Goal: Transaction & Acquisition: Purchase product/service

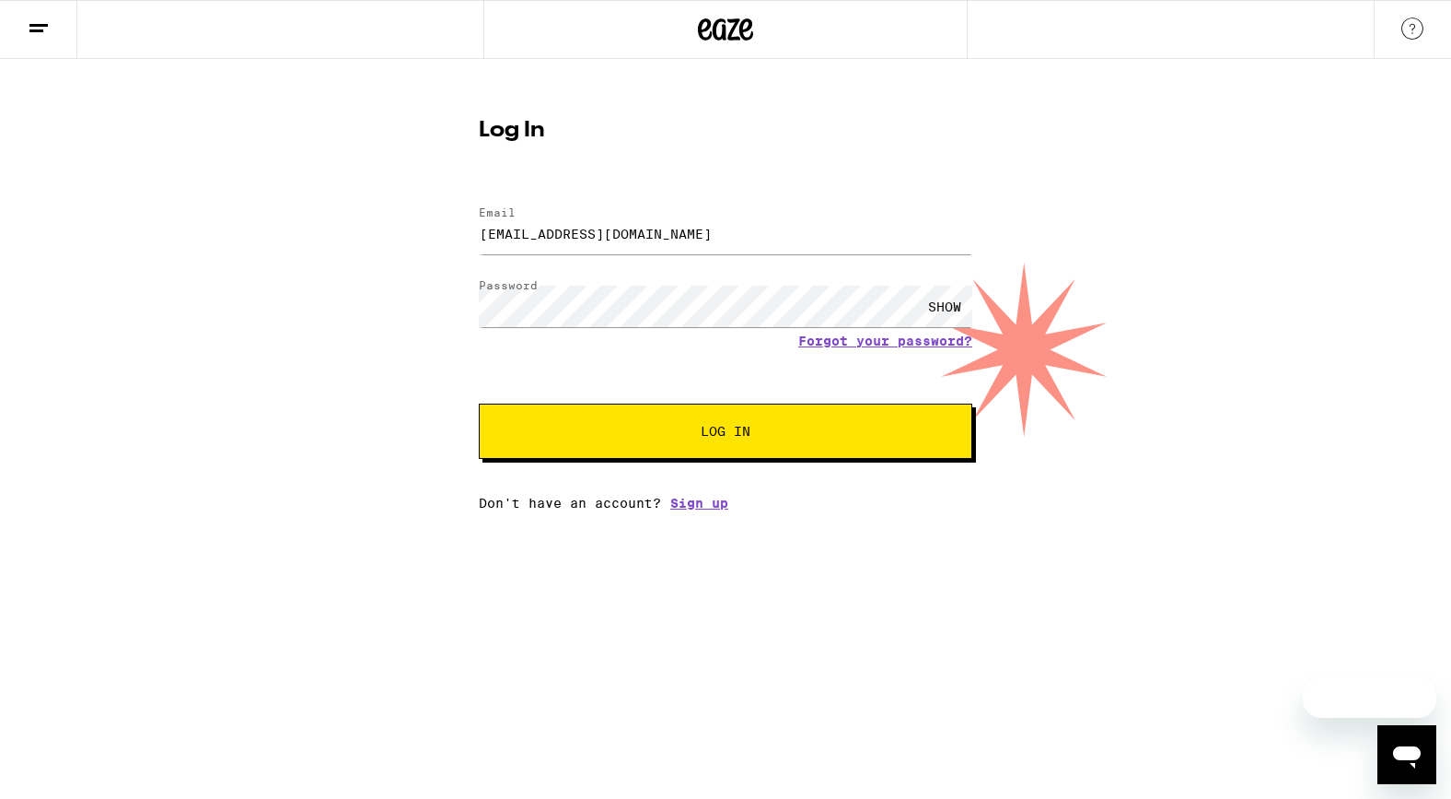
click at [724, 437] on span "Log In" at bounding box center [726, 431] width 50 height 13
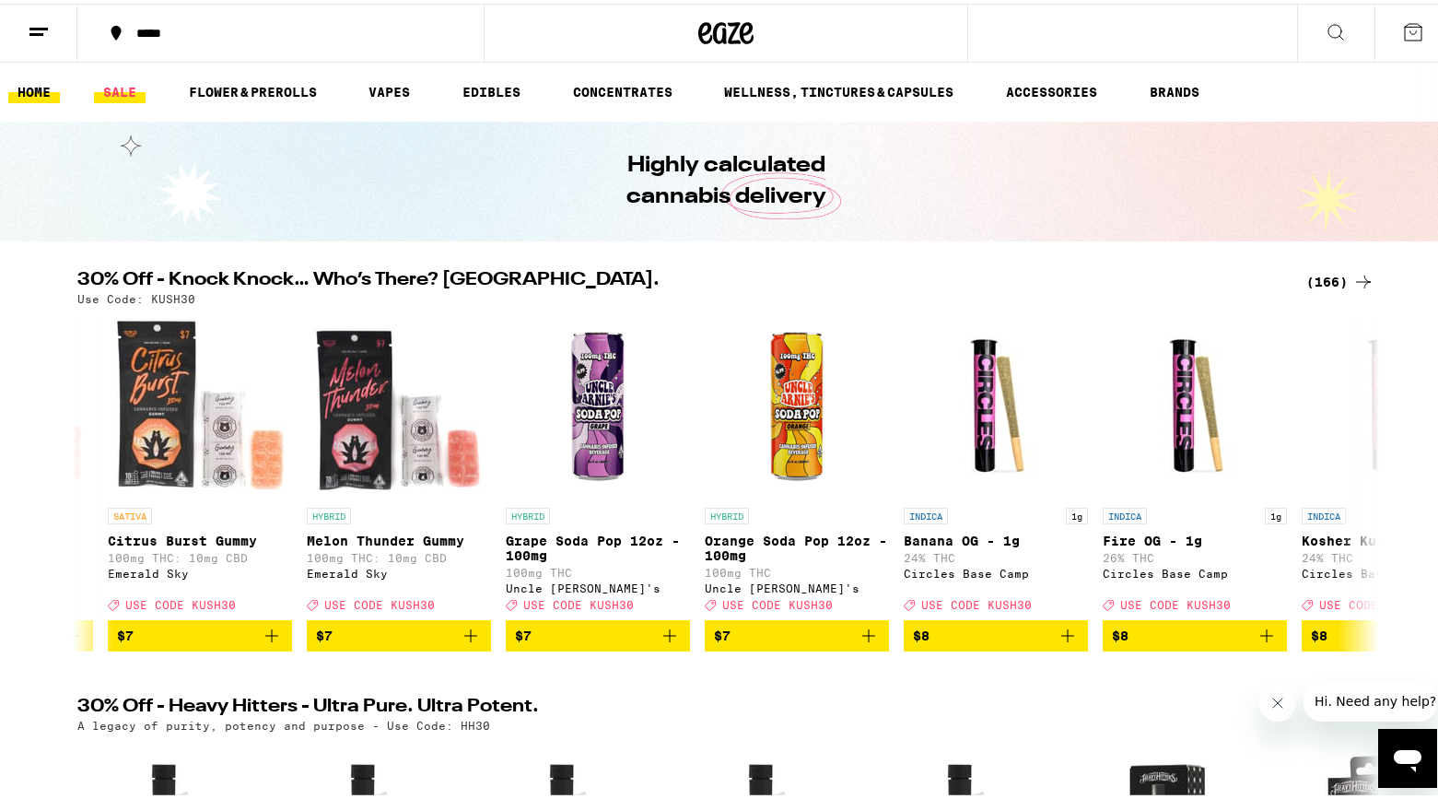
click at [124, 89] on link "SALE" at bounding box center [120, 88] width 52 height 22
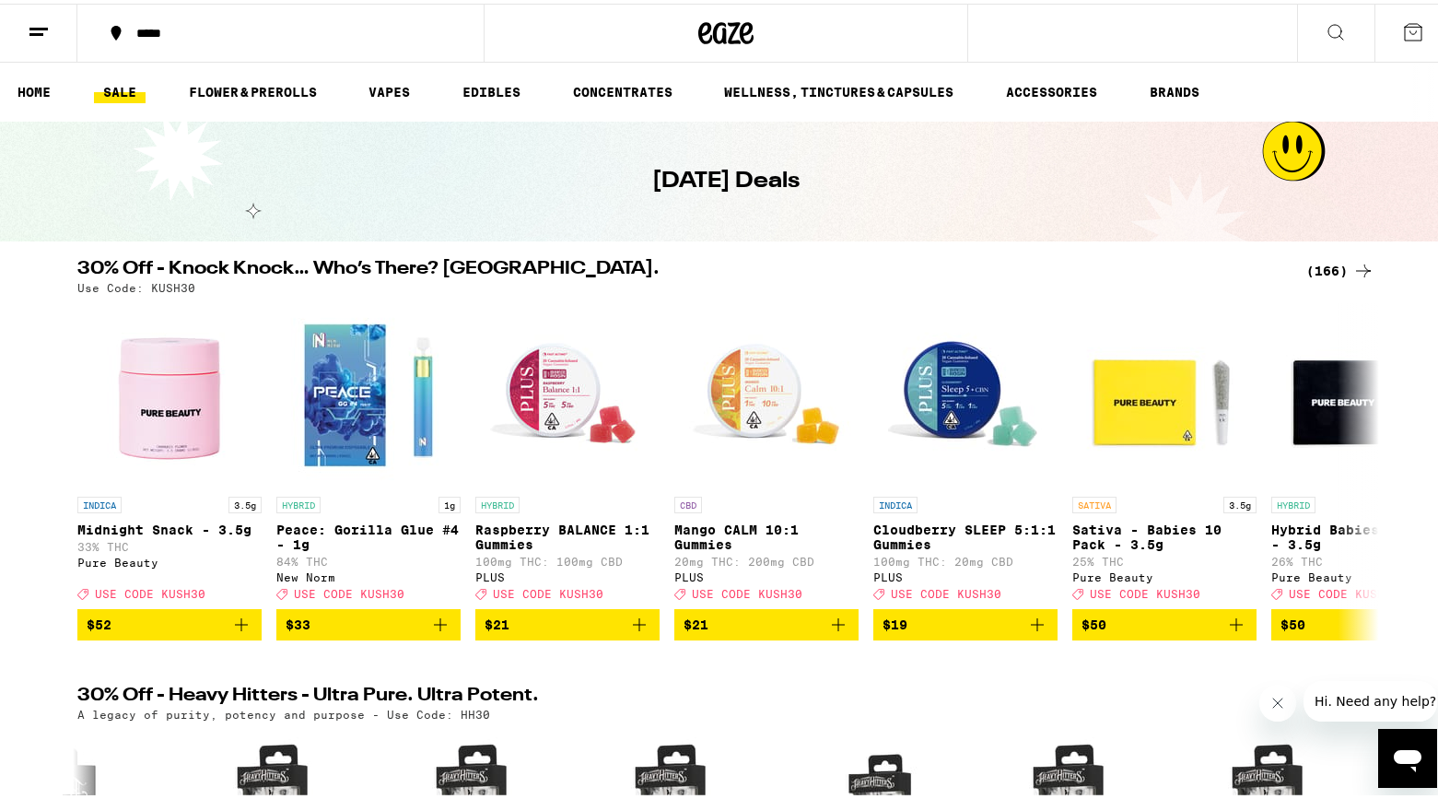
click at [42, 30] on line at bounding box center [36, 30] width 14 height 0
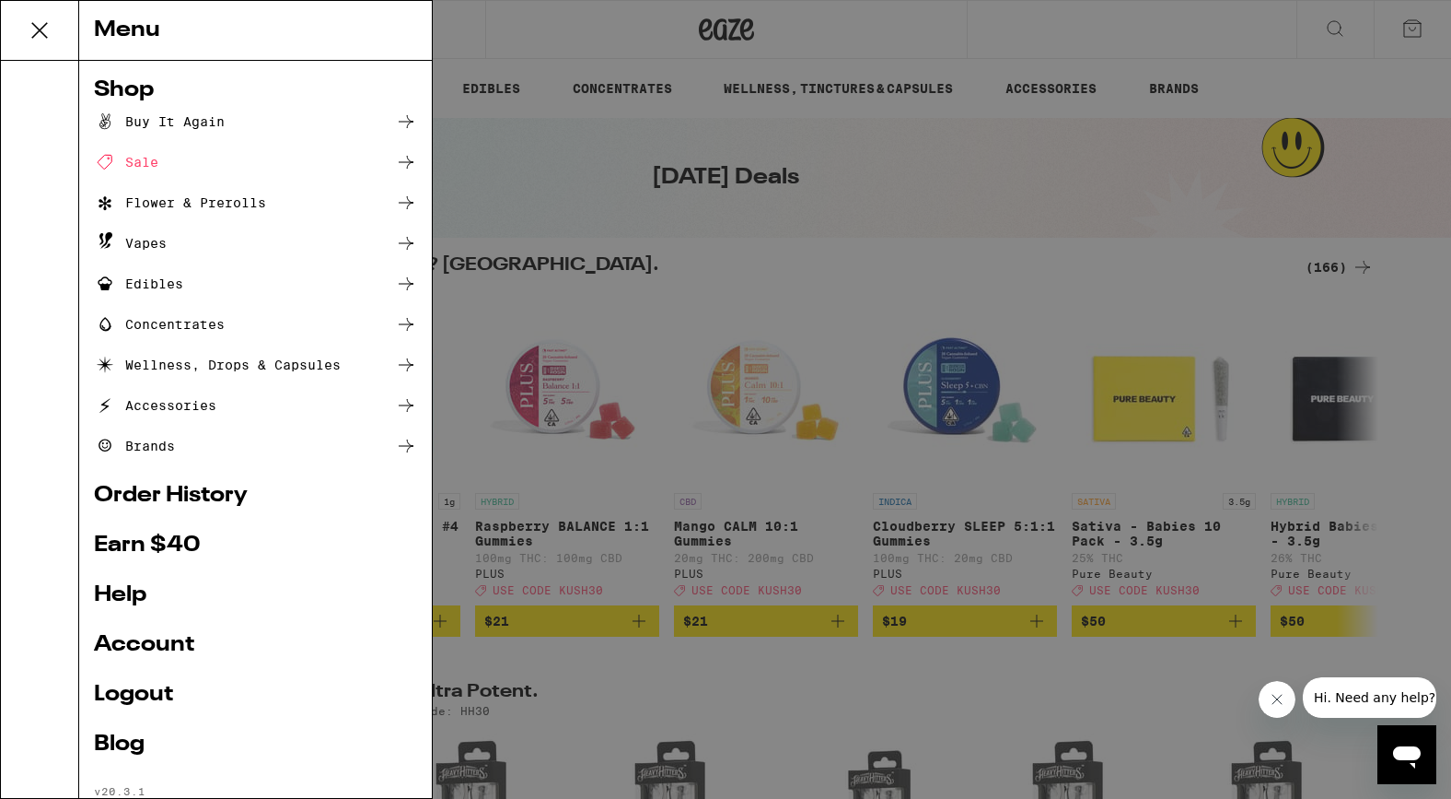
click at [158, 491] on link "Order History" at bounding box center [255, 495] width 323 height 22
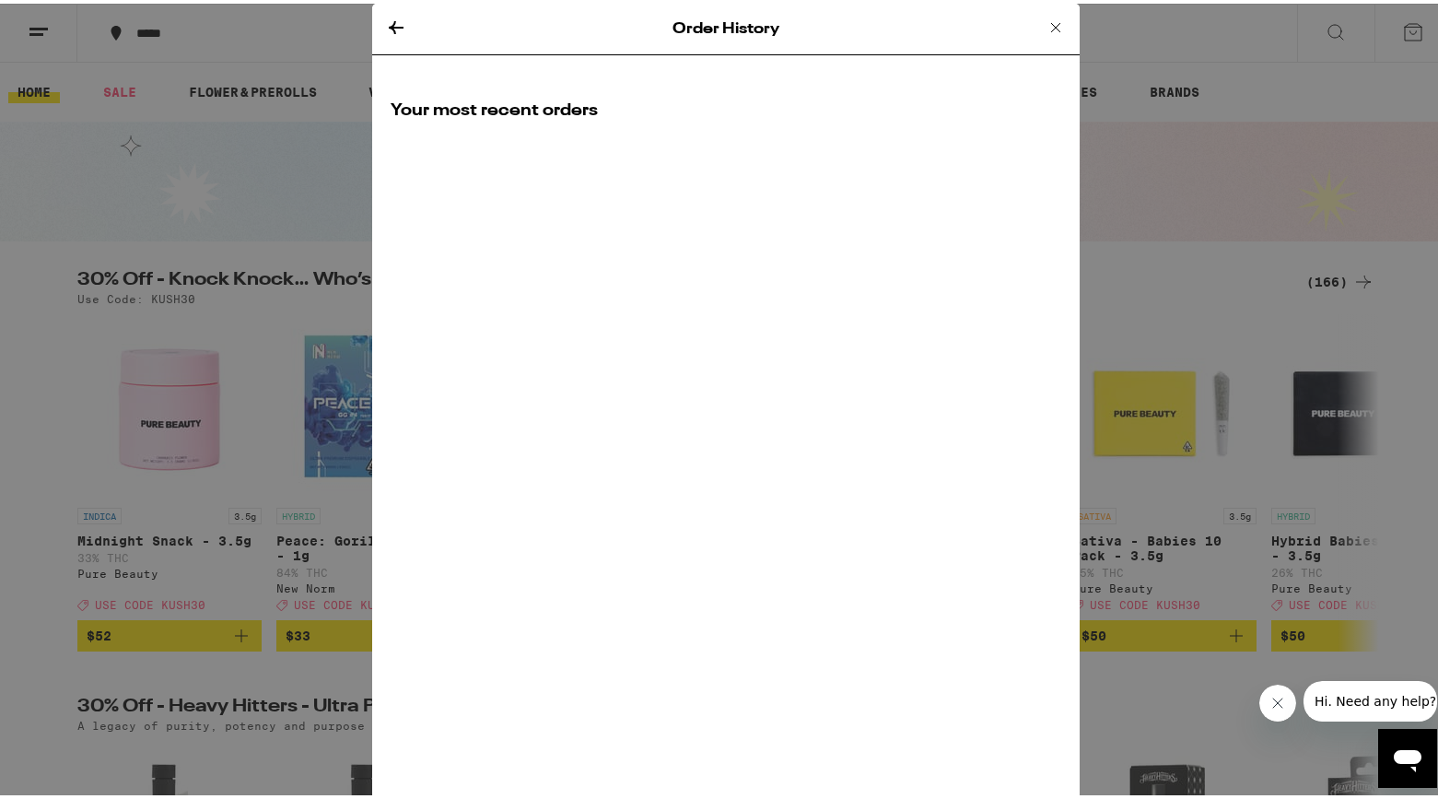
click at [435, 110] on h2 "Your most recent orders" at bounding box center [726, 107] width 670 height 23
click at [389, 24] on icon at bounding box center [396, 24] width 22 height 22
click at [589, 266] on div "Order History Your most recent orders" at bounding box center [725, 399] width 707 height 799
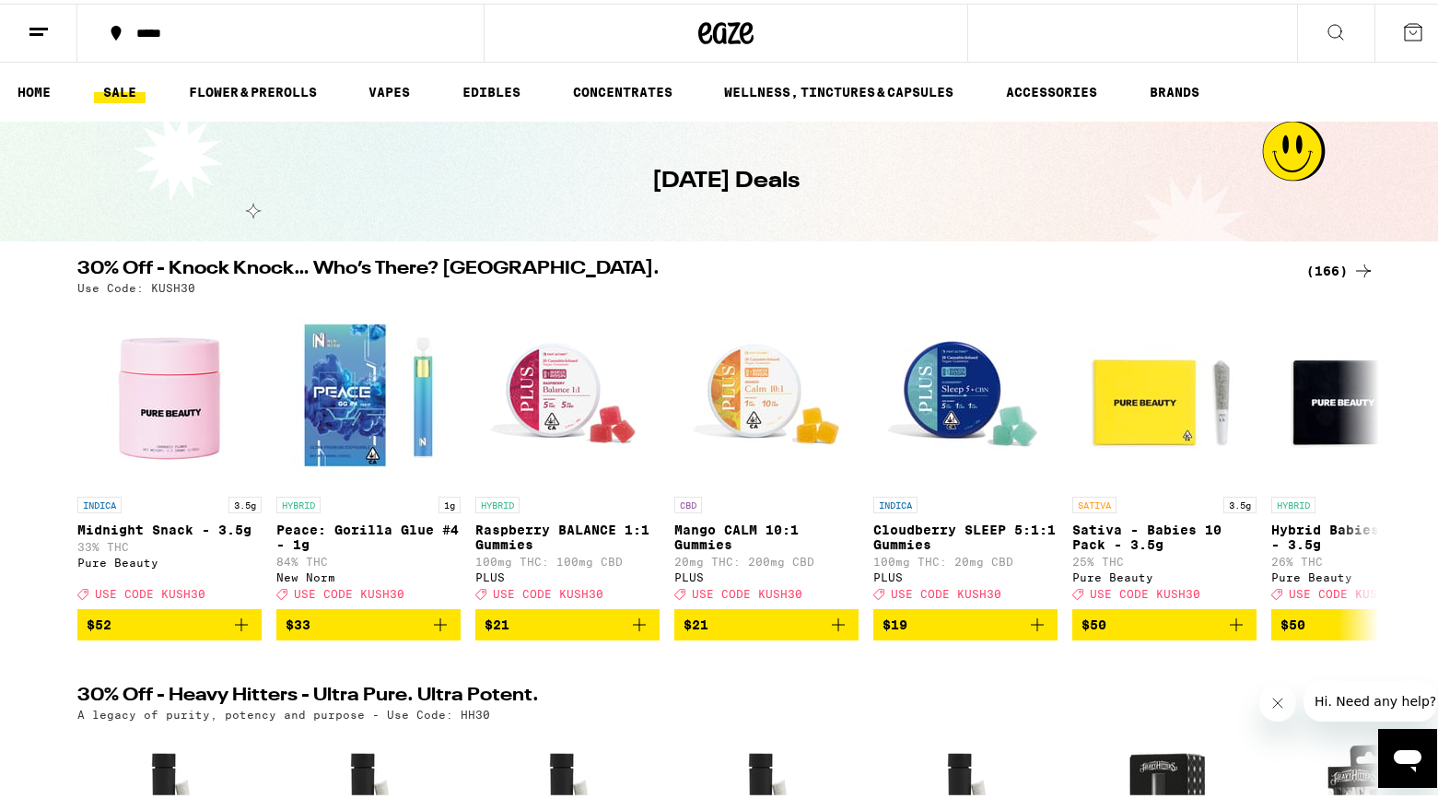
click at [41, 32] on icon at bounding box center [39, 28] width 22 height 22
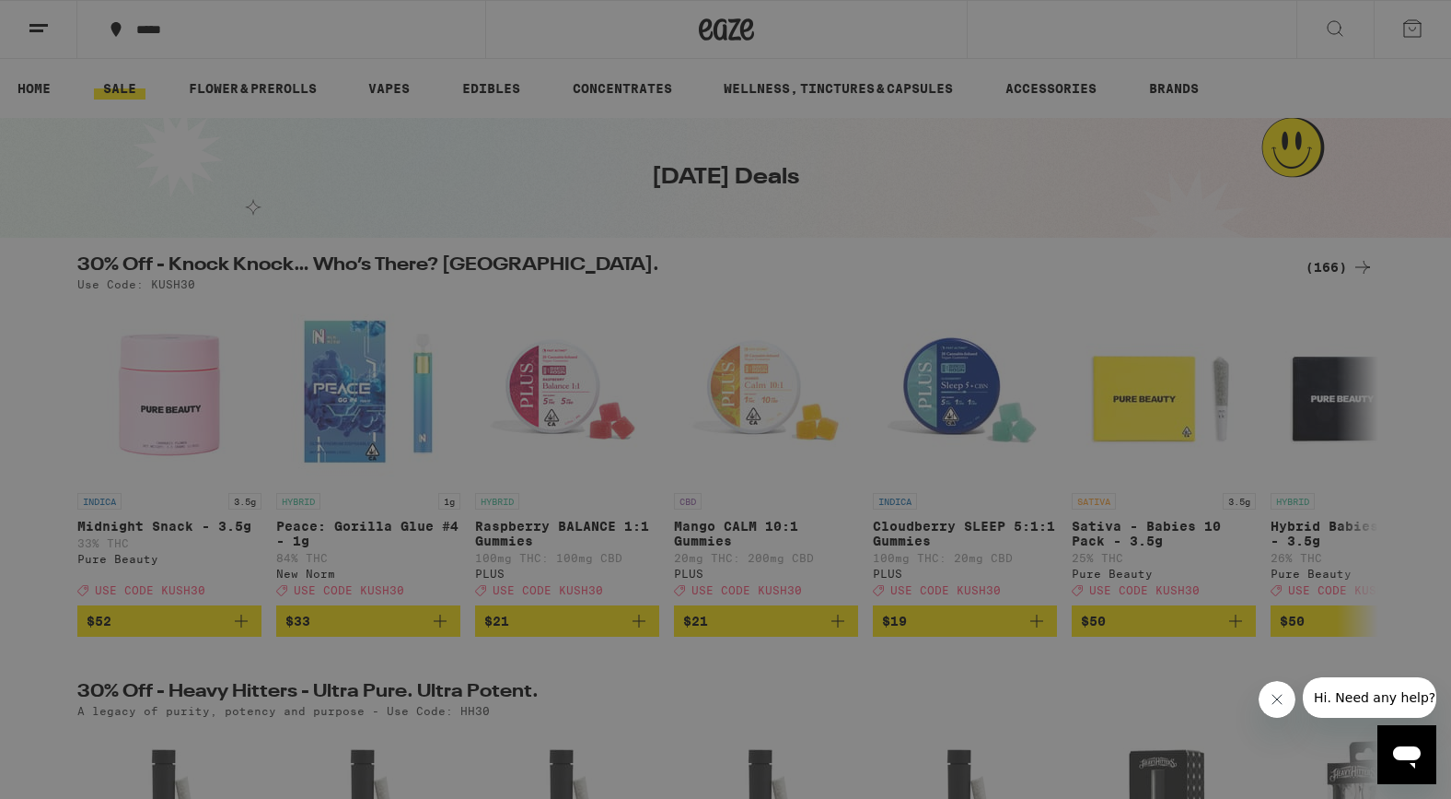
click at [141, 635] on link "Account" at bounding box center [255, 645] width 323 height 22
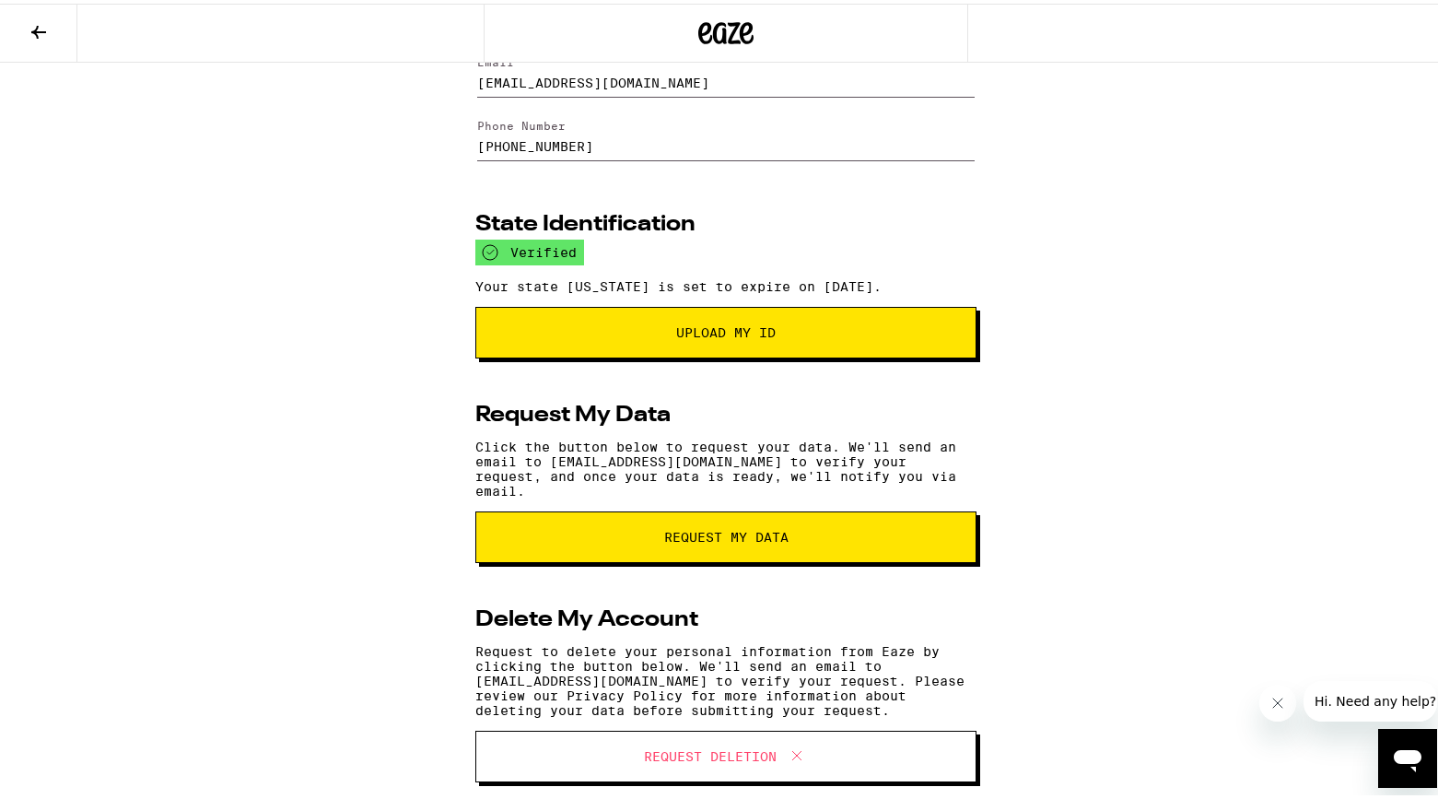
scroll to position [177, 0]
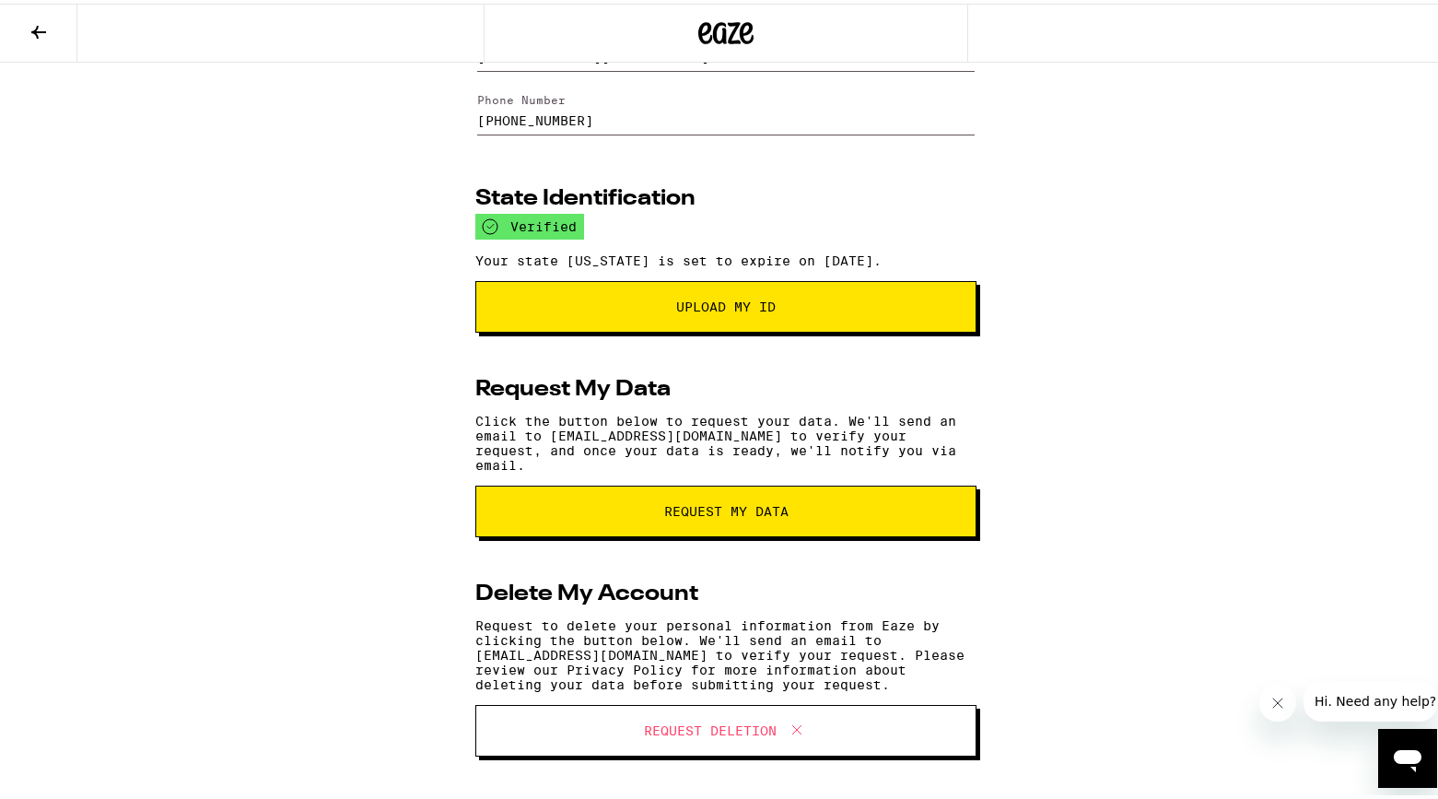
click at [41, 26] on icon at bounding box center [39, 28] width 22 height 22
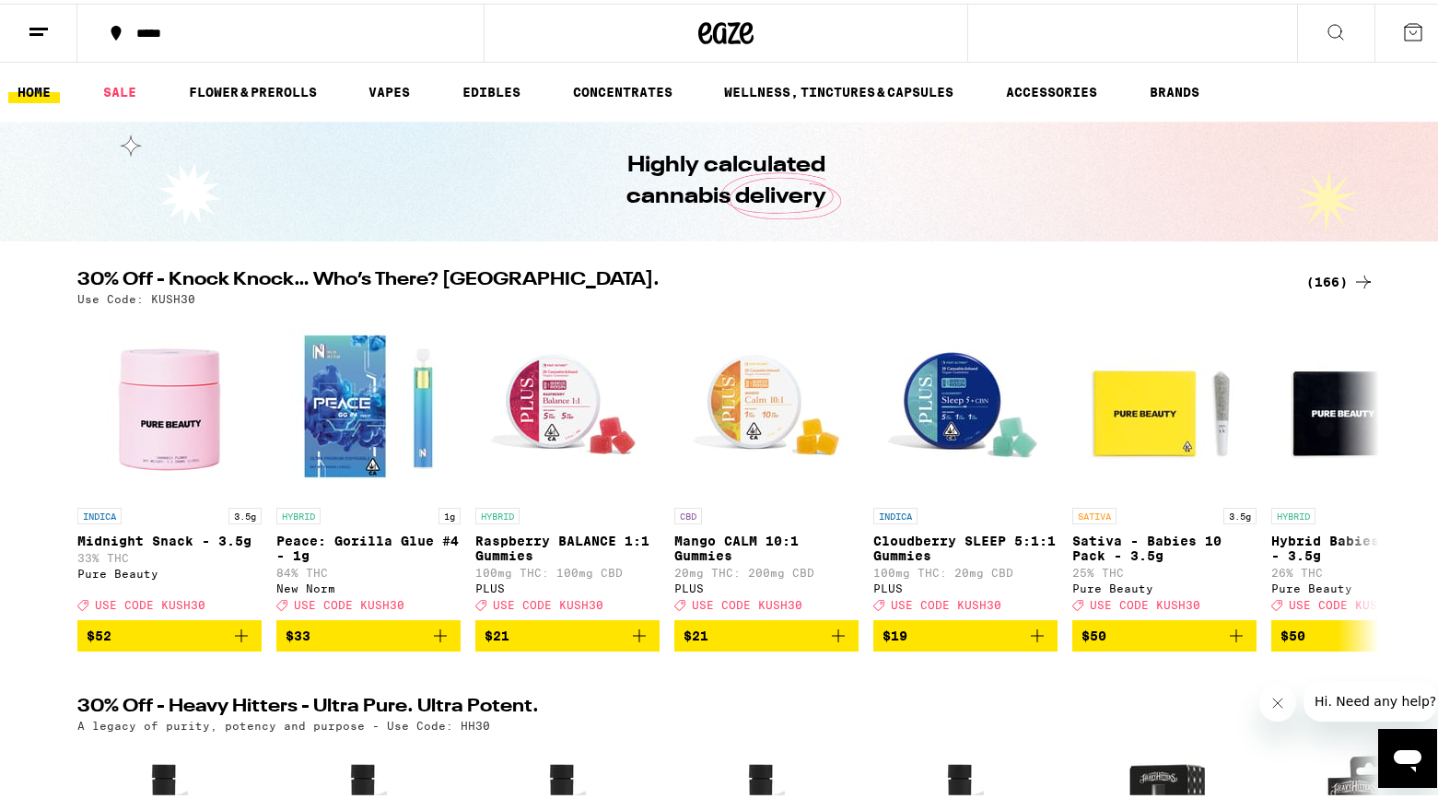
click at [39, 30] on line at bounding box center [36, 30] width 14 height 0
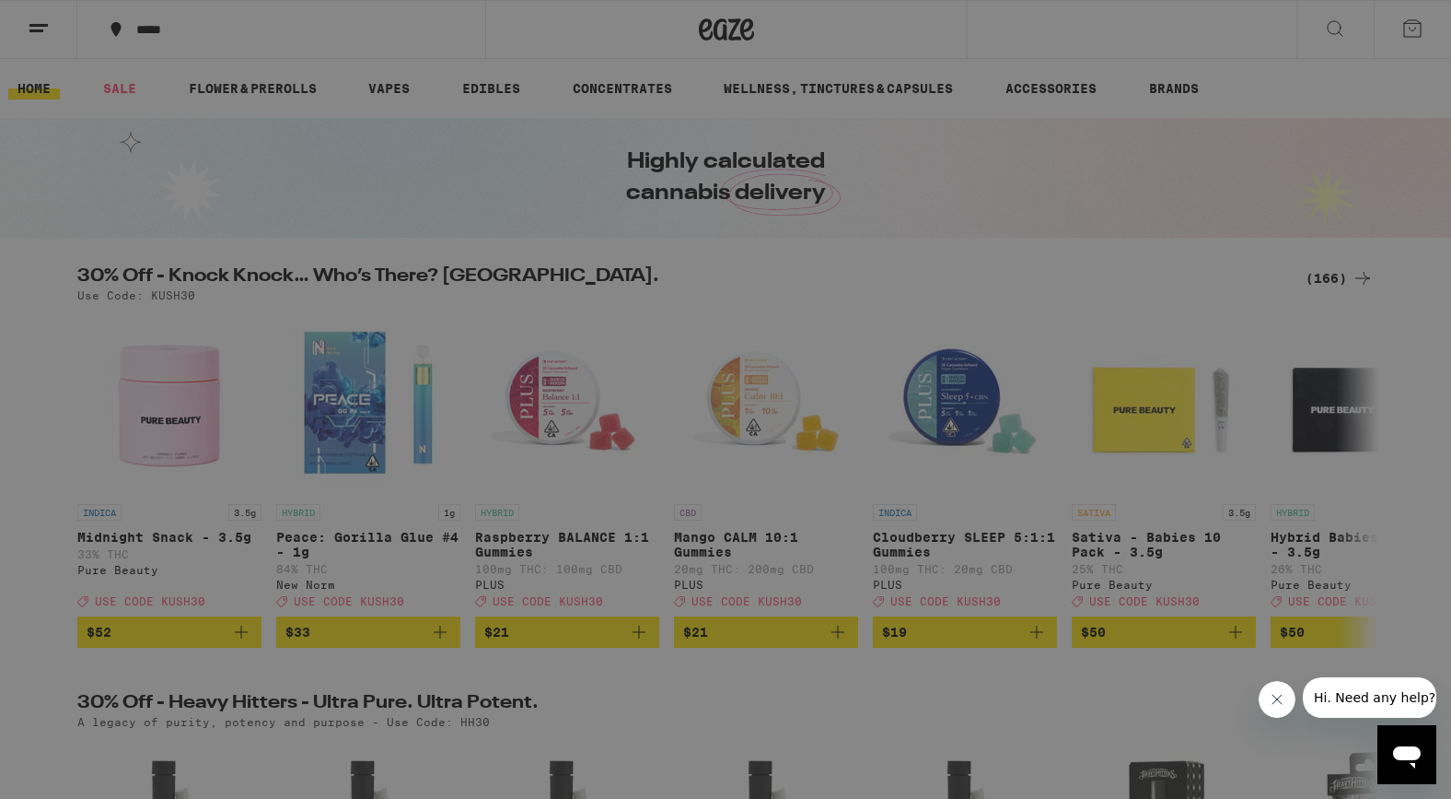
click at [154, 492] on link "Order History" at bounding box center [255, 495] width 323 height 22
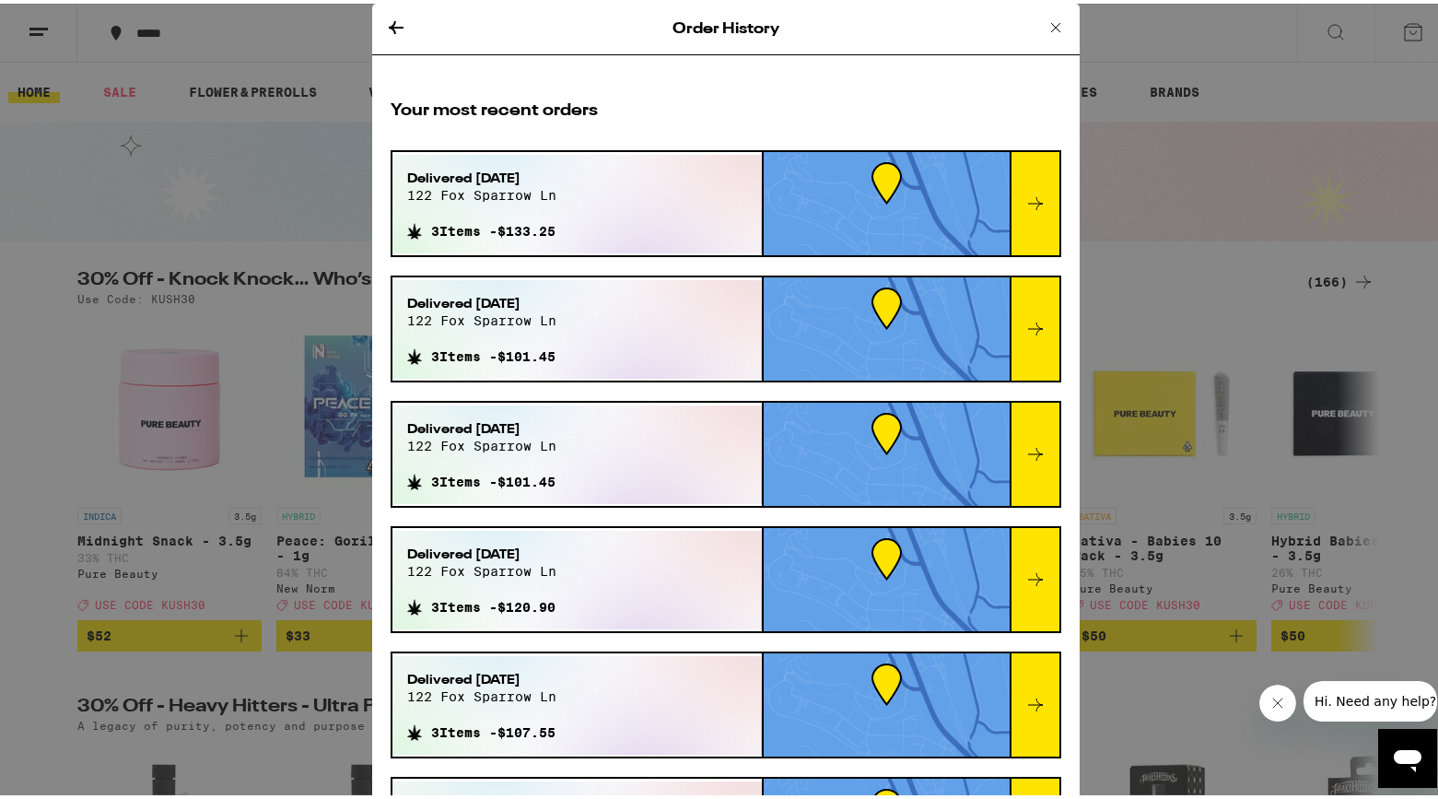
click at [1024, 207] on icon at bounding box center [1035, 200] width 22 height 22
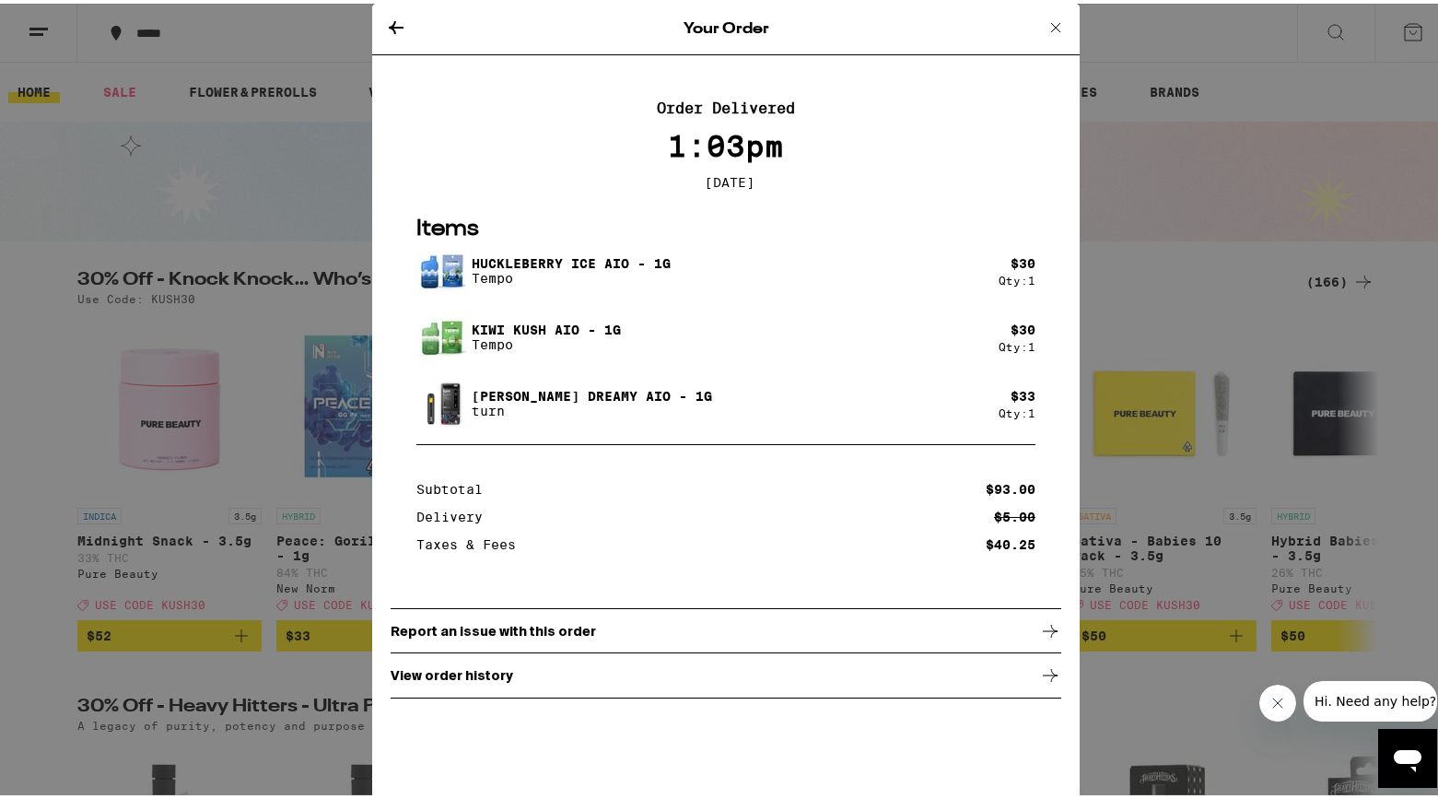
click at [1047, 27] on icon at bounding box center [1055, 24] width 22 height 22
click at [287, 148] on div "Your Order Order Delivered 1:03pm [DATE] Items Huckleberry Ice AIO - 1g Tempo $…" at bounding box center [725, 399] width 1451 height 799
click at [45, 97] on div "Your Order Order Delivered 1:03pm [DATE] Items Huckleberry Ice AIO - 1g Tempo $…" at bounding box center [725, 399] width 1451 height 799
click at [28, 86] on div "Your Order Order Delivered 1:03pm [DATE] Items Huckleberry Ice AIO - 1g Tempo $…" at bounding box center [725, 399] width 1451 height 799
click at [1048, 25] on icon at bounding box center [1055, 24] width 22 height 22
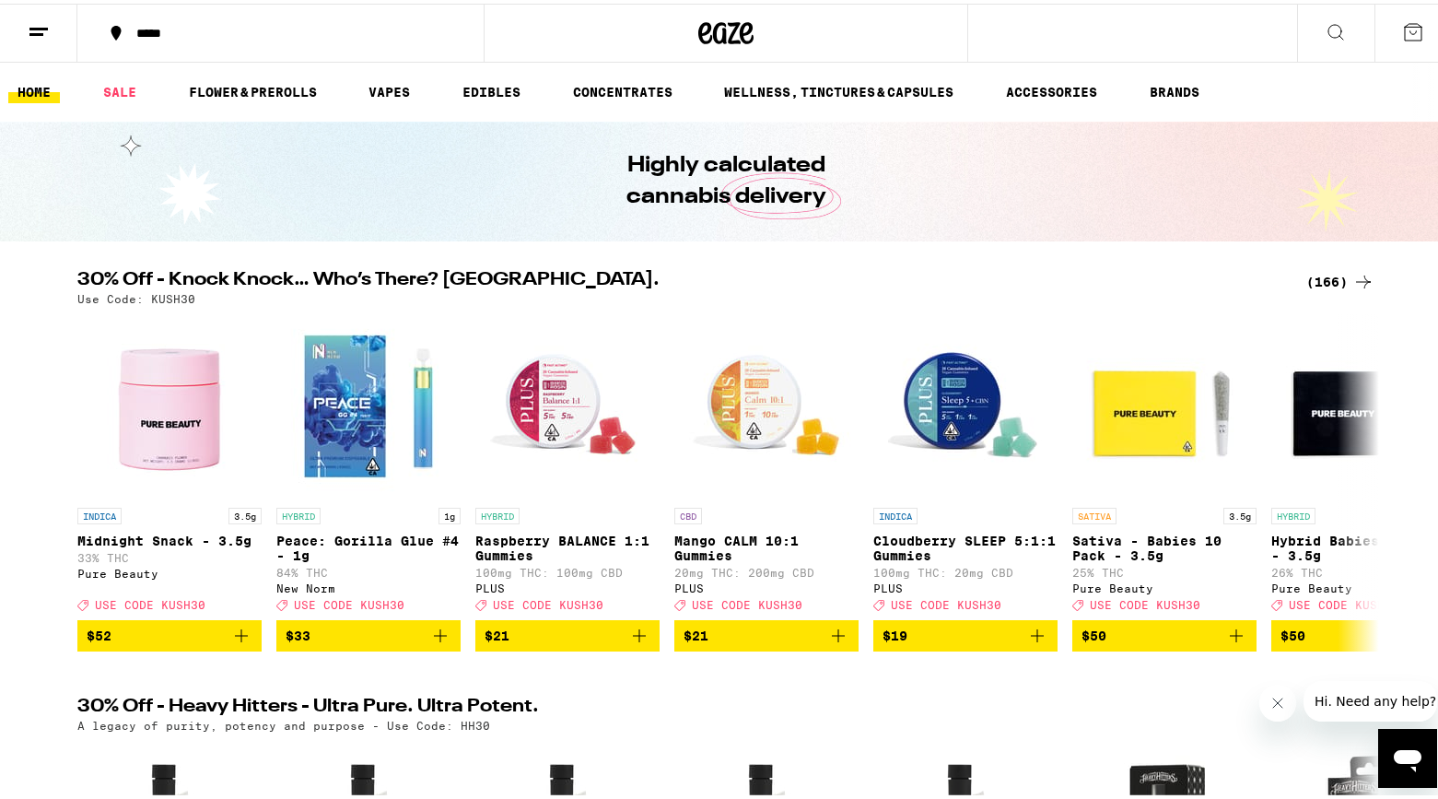
click at [1048, 25] on div "Order History Your most recent orders Delivered [DATE] 122 fox sparrow ln 3 Ite…" at bounding box center [725, 399] width 1451 height 799
click at [41, 88] on link "HOME" at bounding box center [34, 88] width 52 height 22
click at [393, 83] on link "VAPES" at bounding box center [389, 88] width 60 height 22
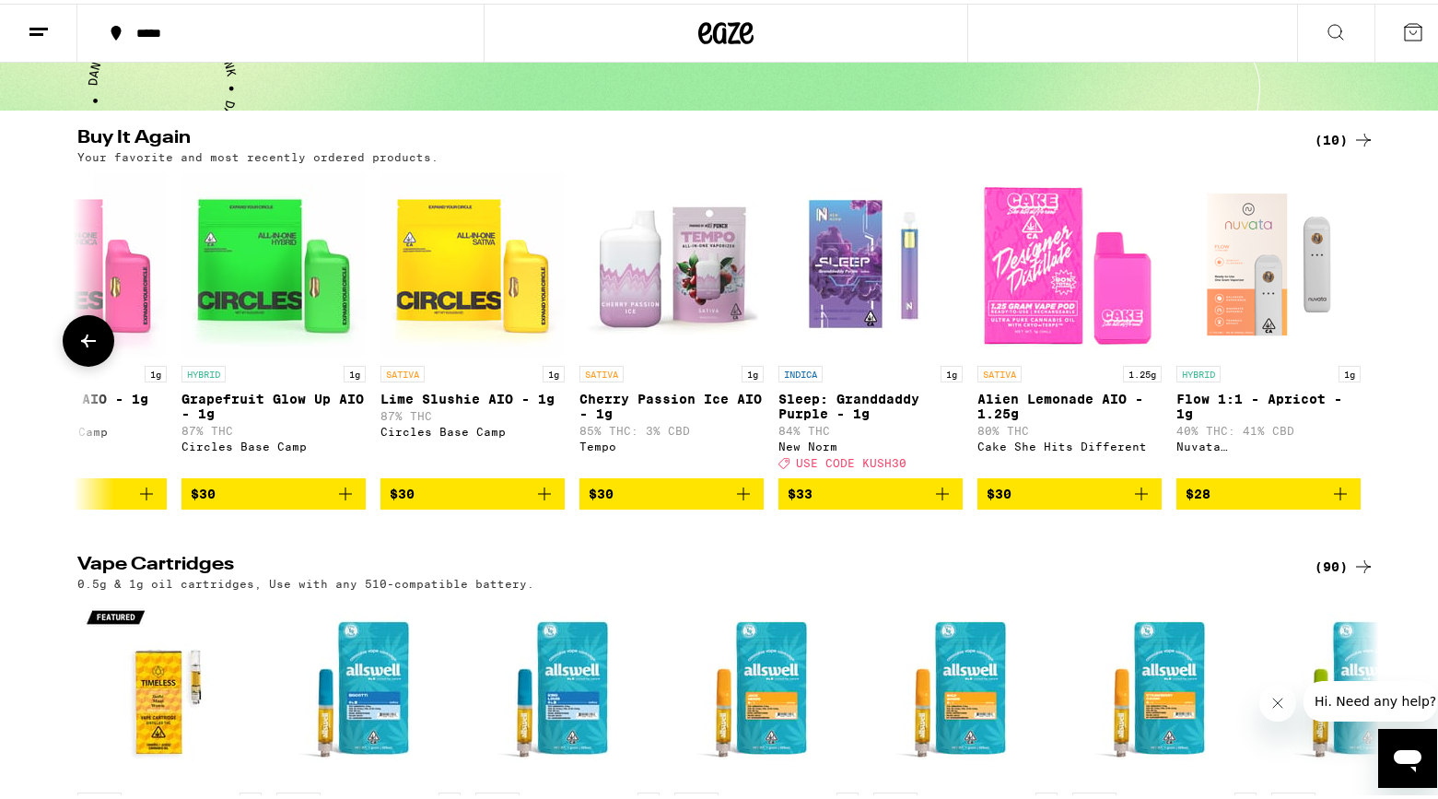
scroll to position [0, 693]
click at [736, 496] on icon "Add to bag" at bounding box center [742, 490] width 13 height 13
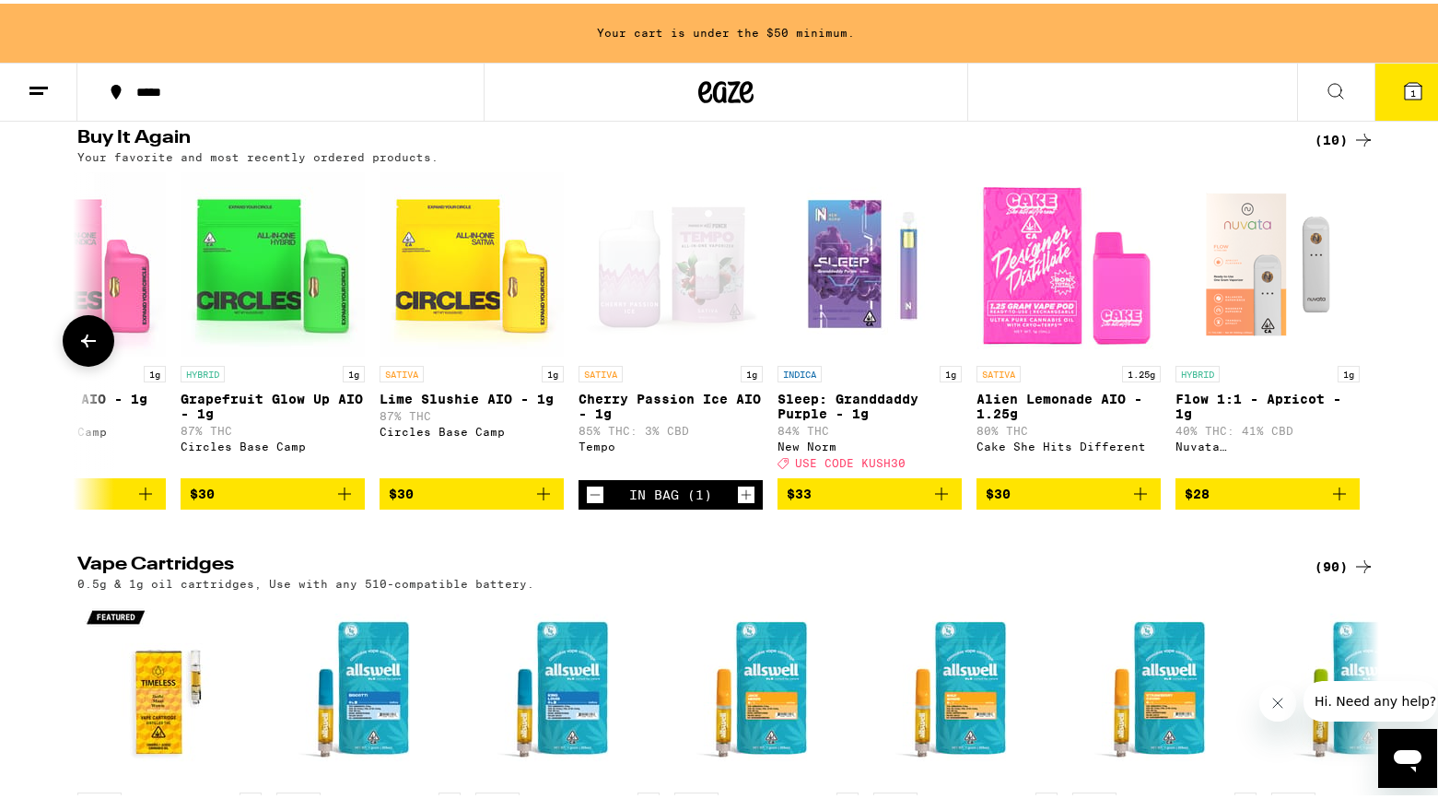
click at [741, 496] on icon "Increment" at bounding box center [746, 491] width 10 height 10
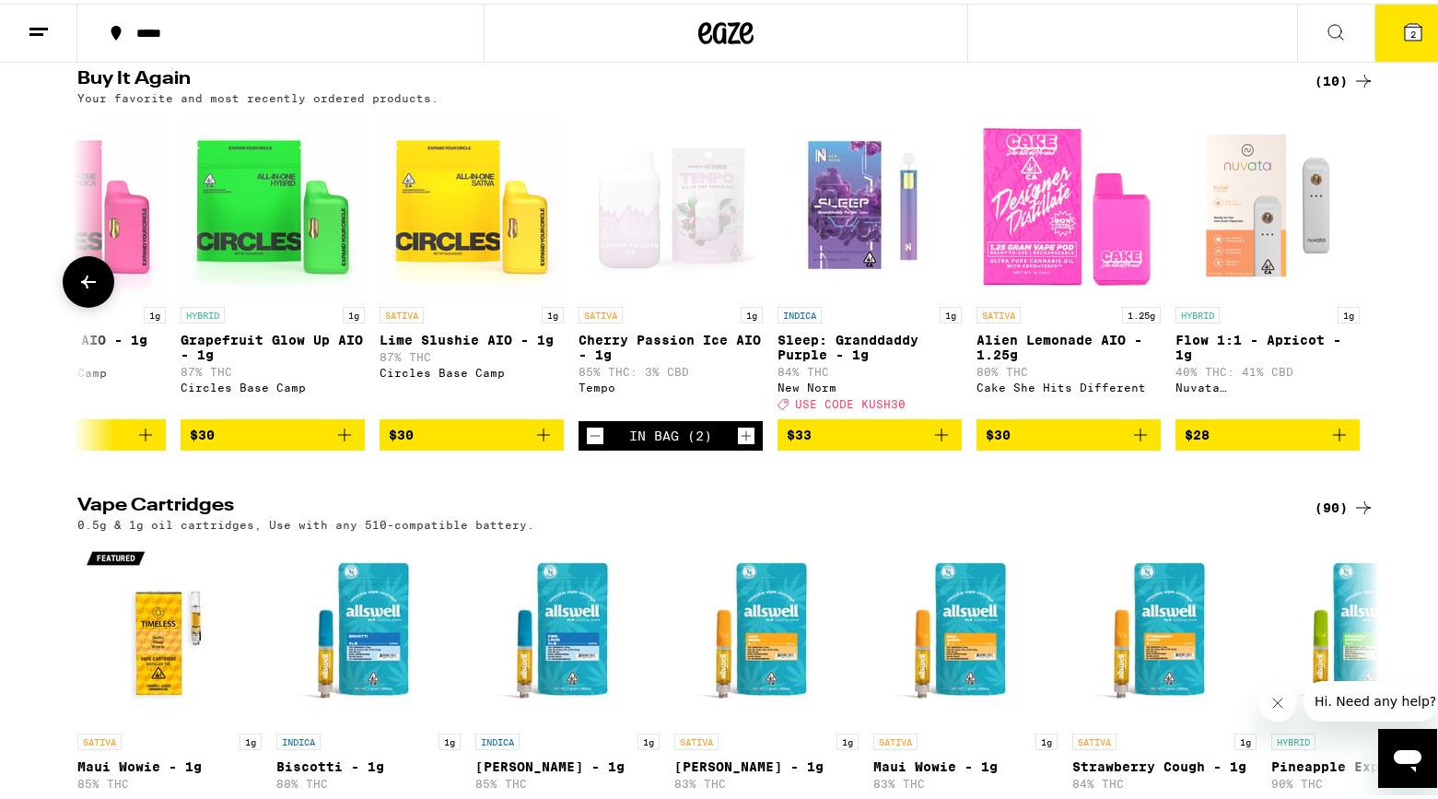
scroll to position [131, 0]
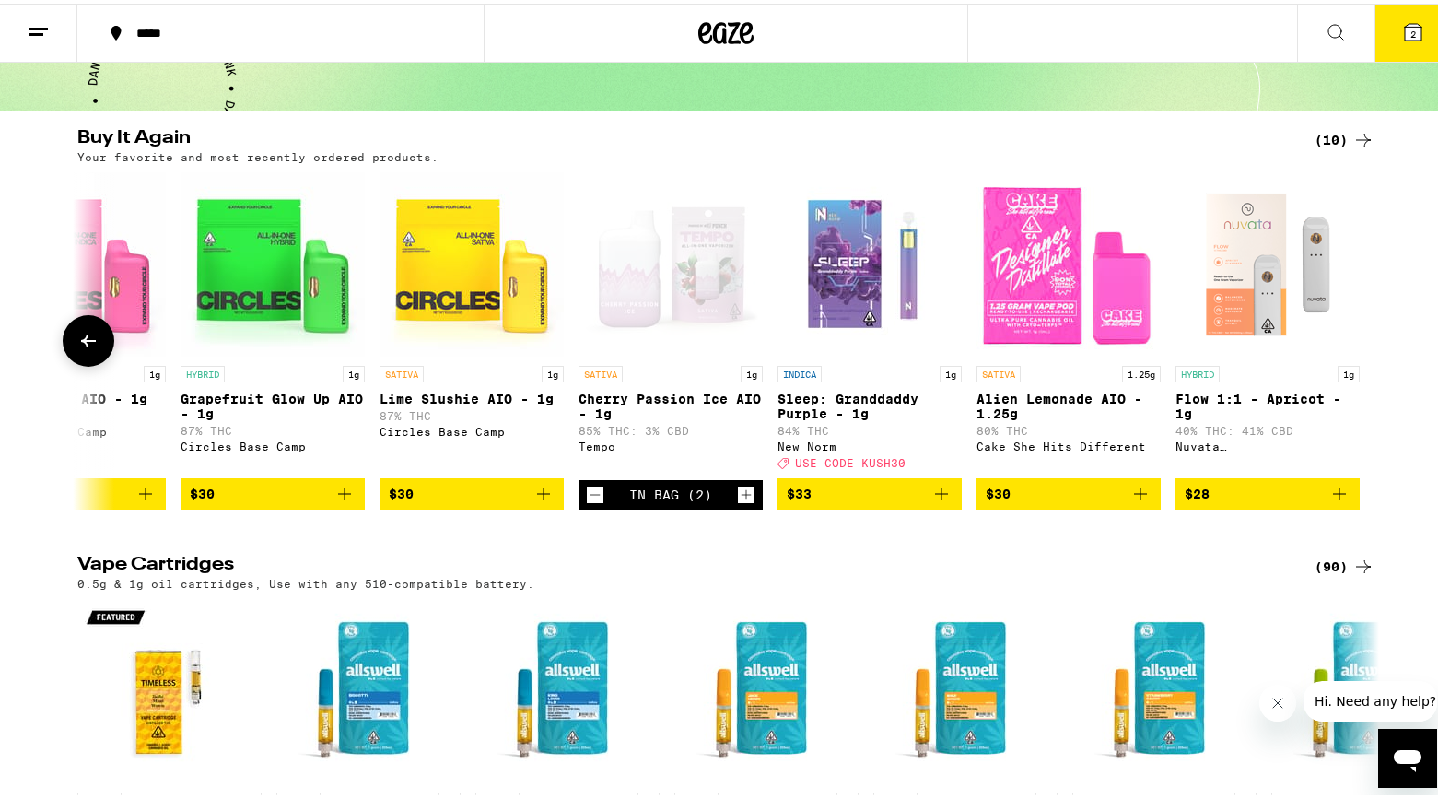
click at [741, 496] on icon "Increment" at bounding box center [746, 491] width 10 height 10
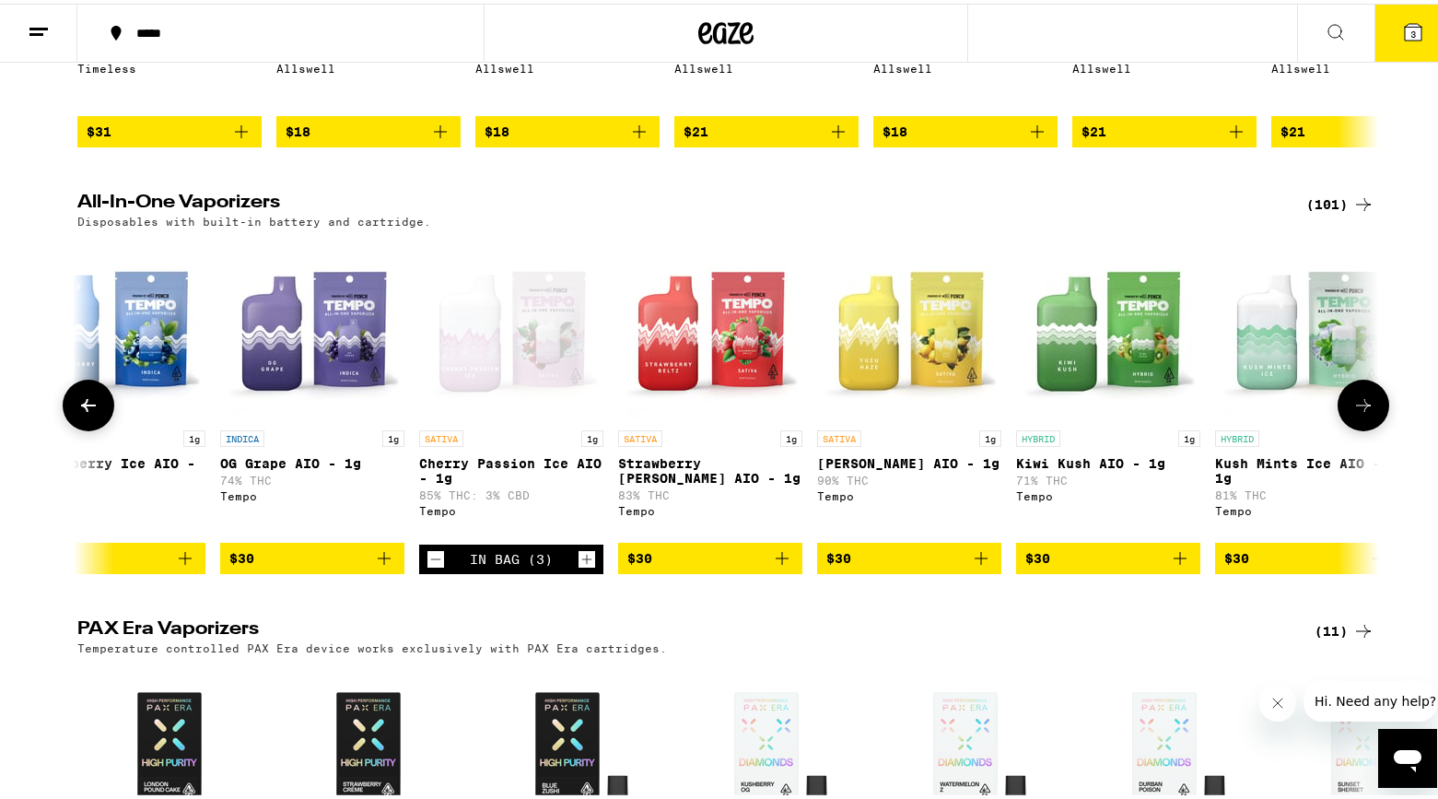
scroll to position [0, 6648]
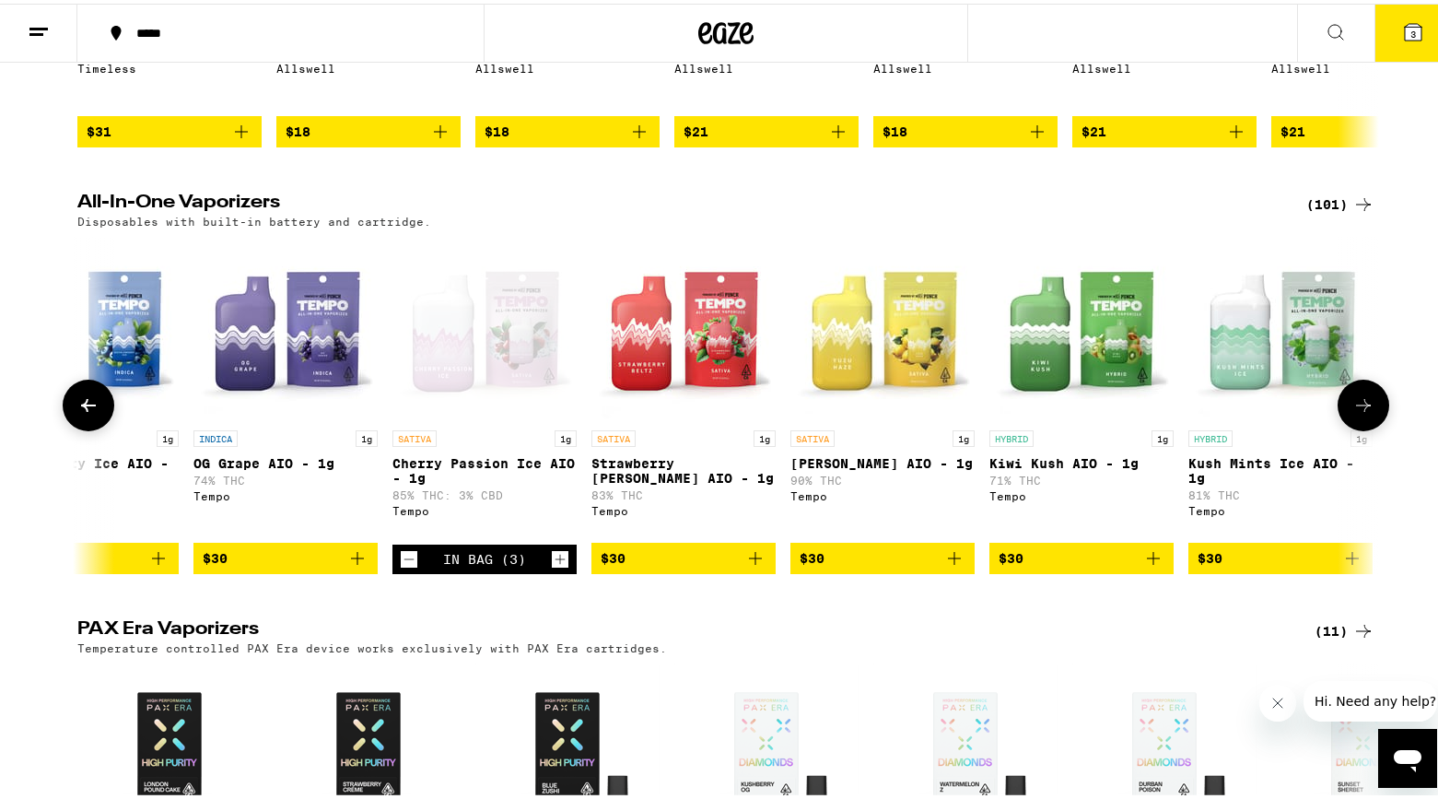
click at [744, 565] on icon "Add to bag" at bounding box center [755, 554] width 22 height 22
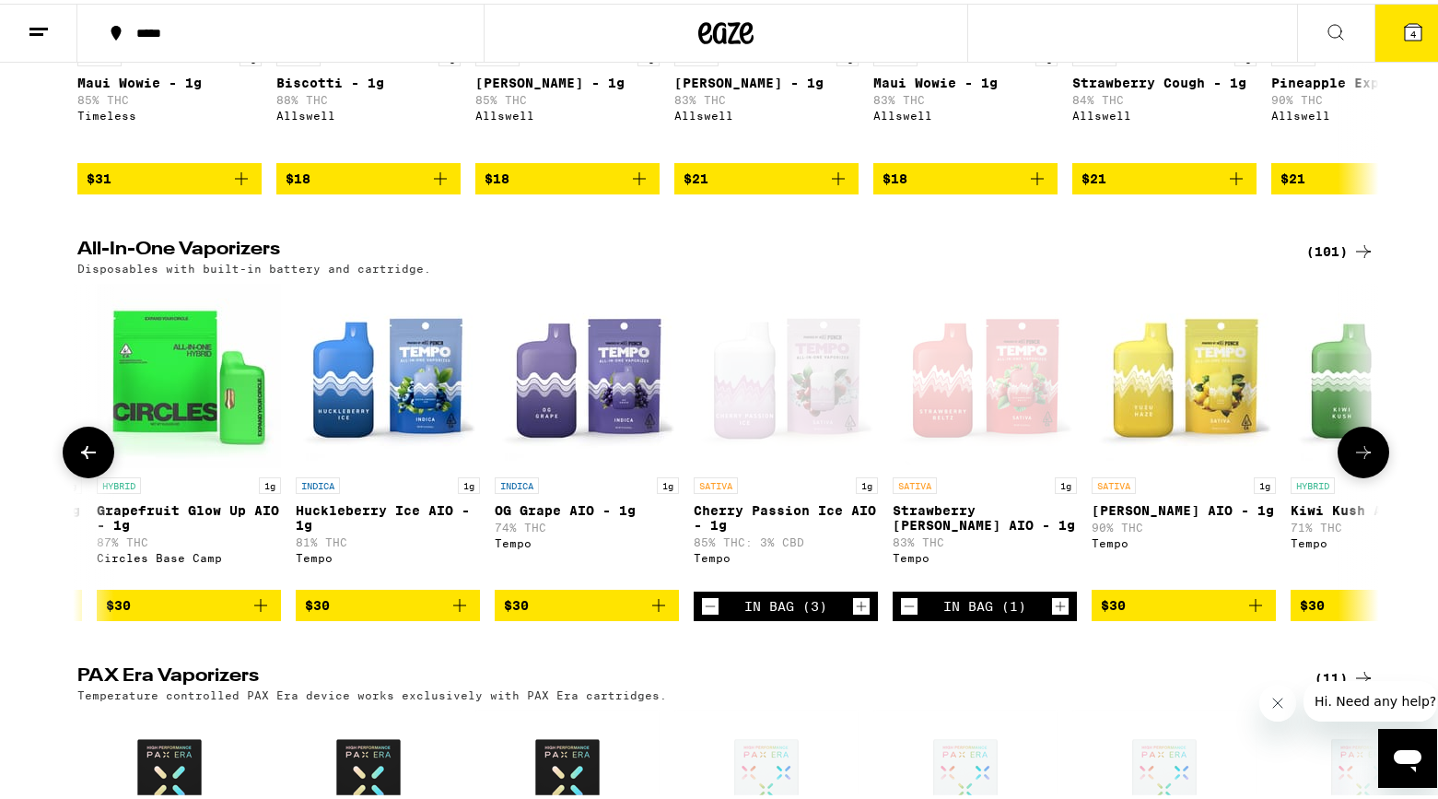
scroll to position [0, 6344]
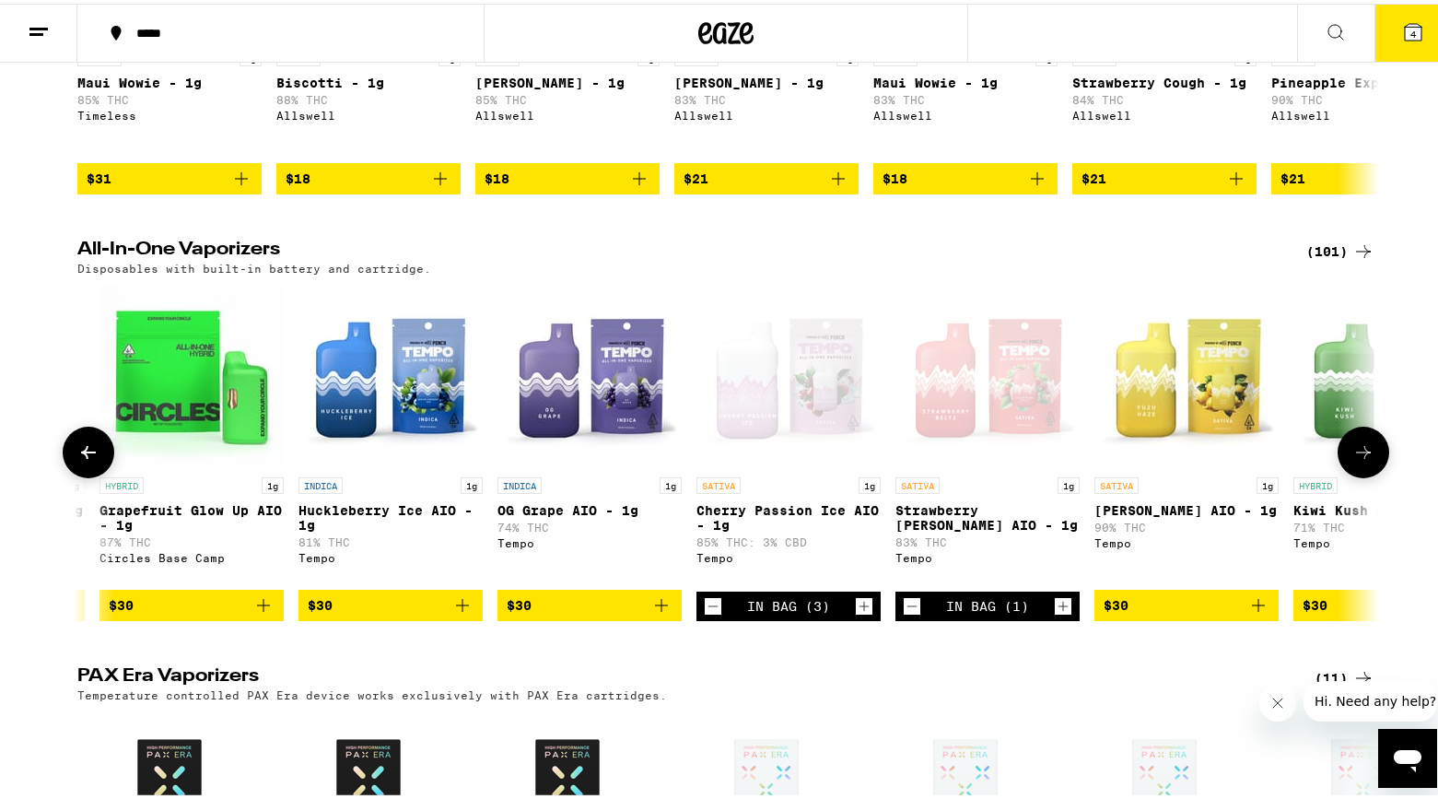
click at [705, 613] on icon "Decrement" at bounding box center [713, 602] width 17 height 22
click at [1252, 608] on icon "Add to bag" at bounding box center [1258, 601] width 13 height 13
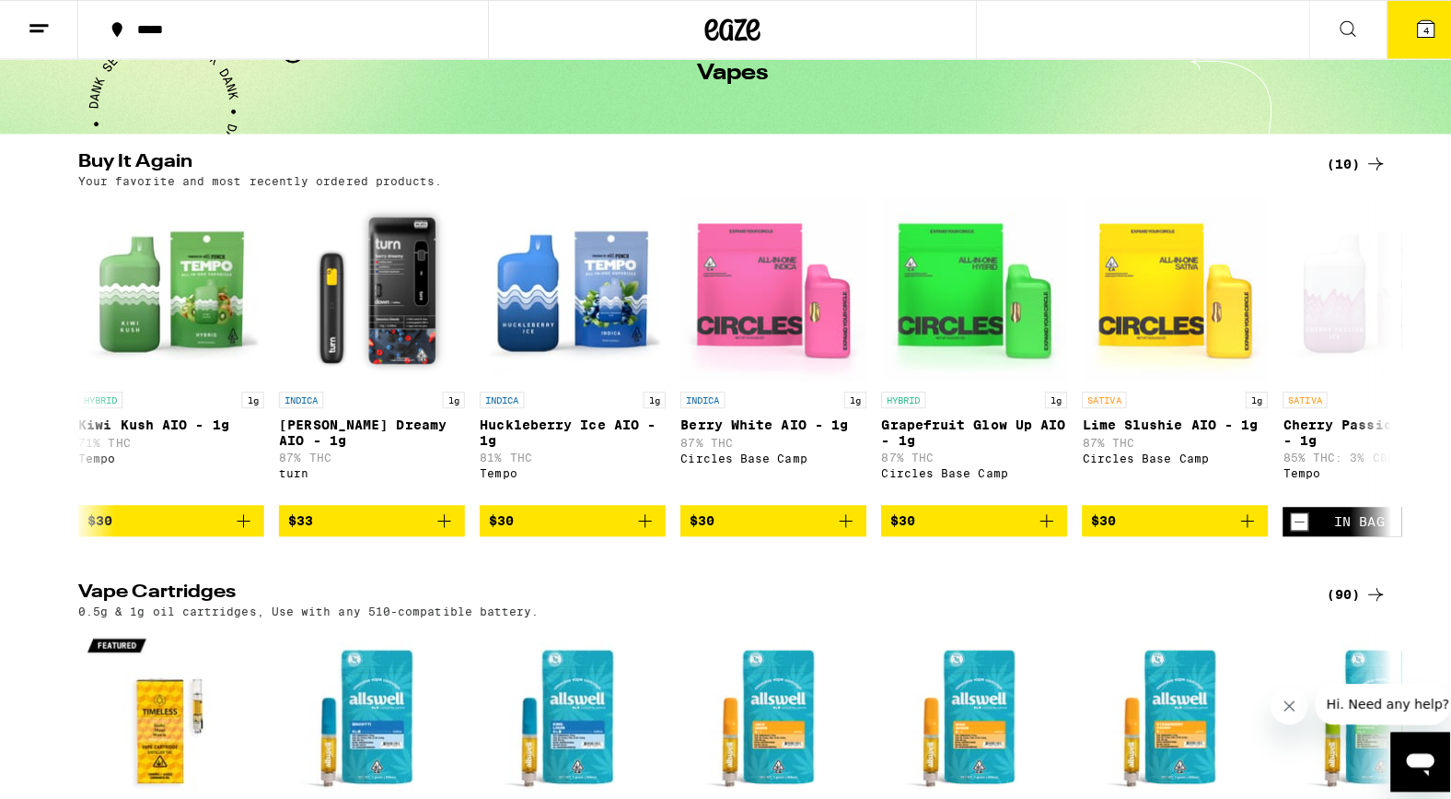
scroll to position [0, 0]
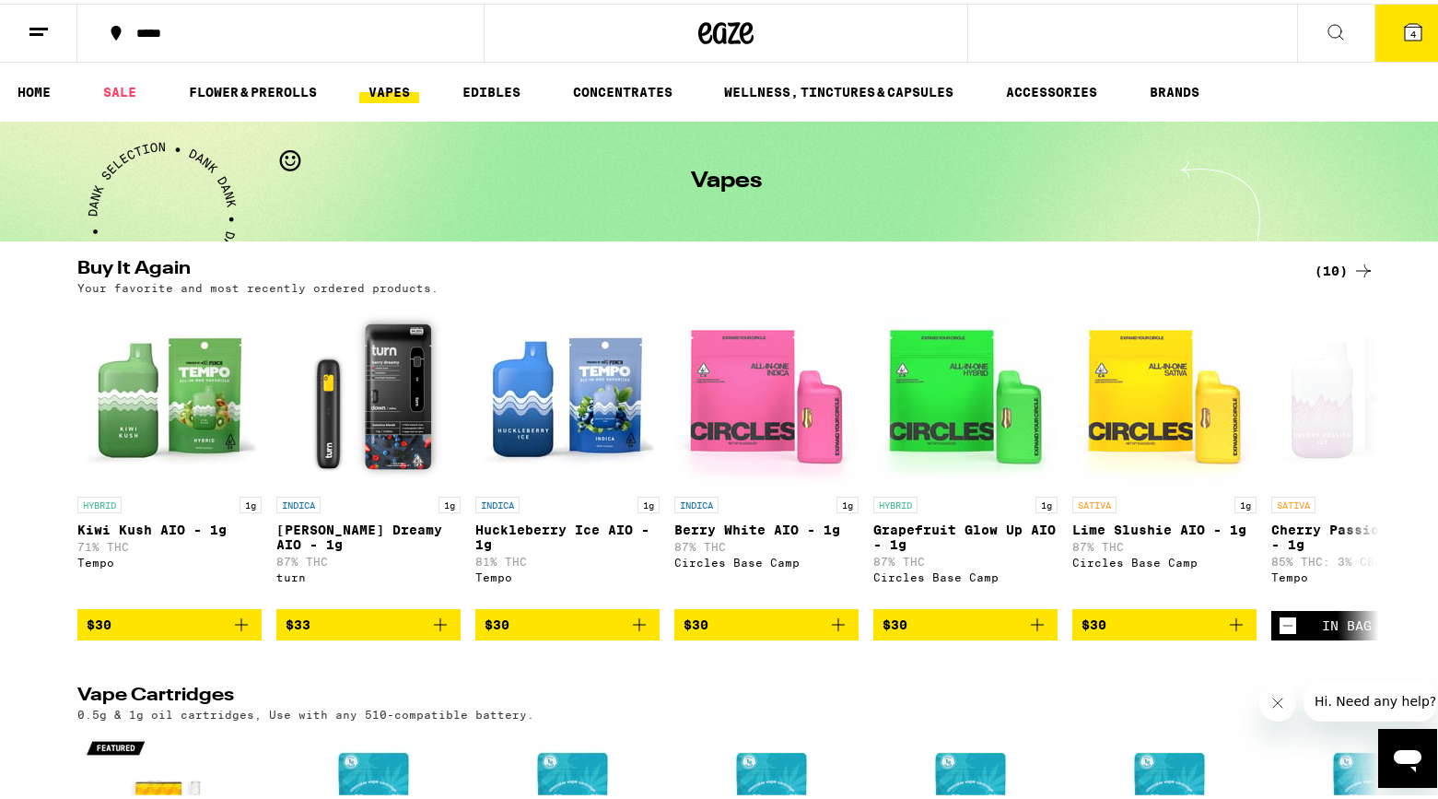
click at [1410, 29] on span "4" at bounding box center [1413, 30] width 6 height 11
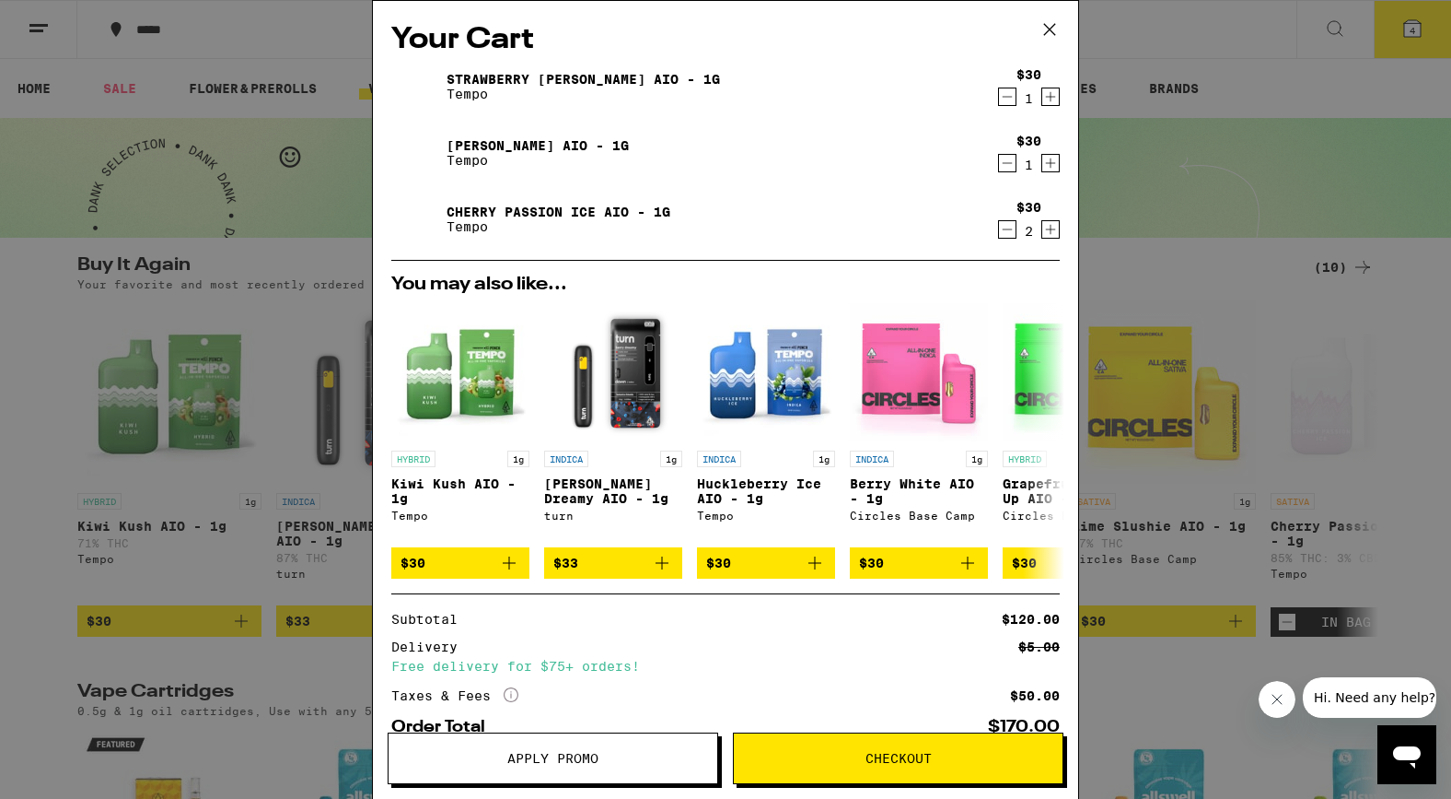
click at [1003, 229] on icon "Decrement" at bounding box center [1008, 229] width 10 height 0
click at [1051, 27] on icon at bounding box center [1049, 29] width 11 height 11
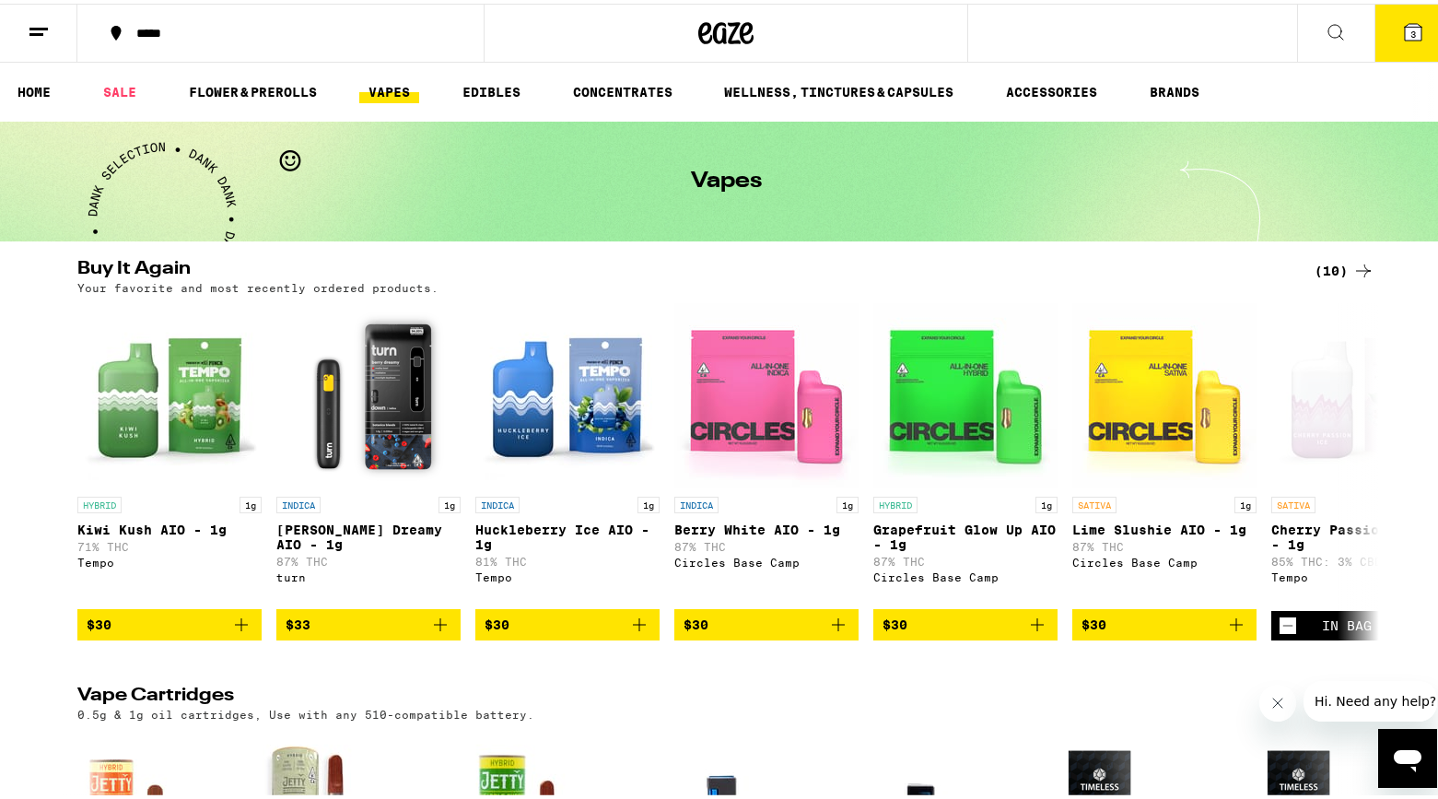
click at [1410, 25] on span "3" at bounding box center [1413, 30] width 6 height 11
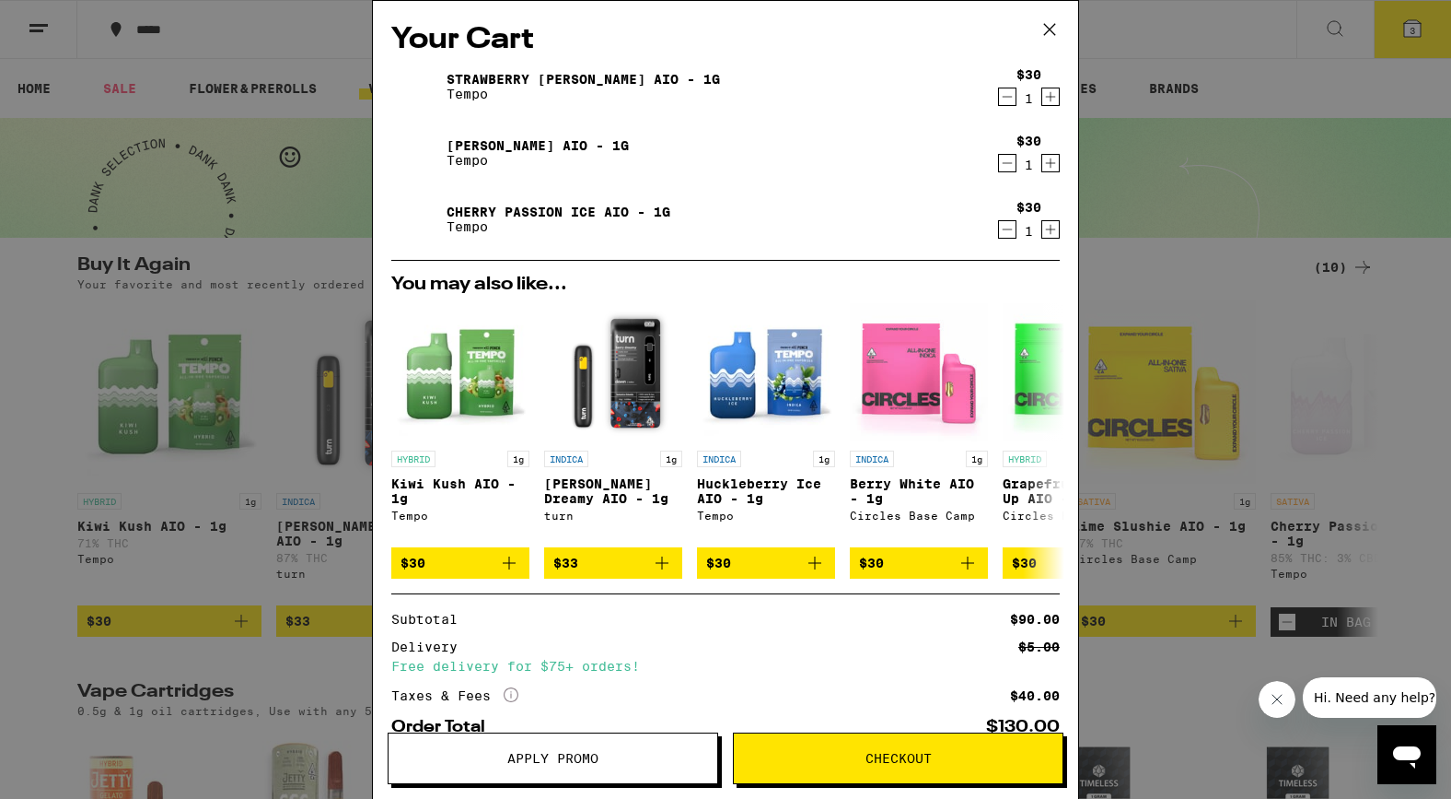
click at [887, 755] on span "Checkout" at bounding box center [899, 758] width 66 height 13
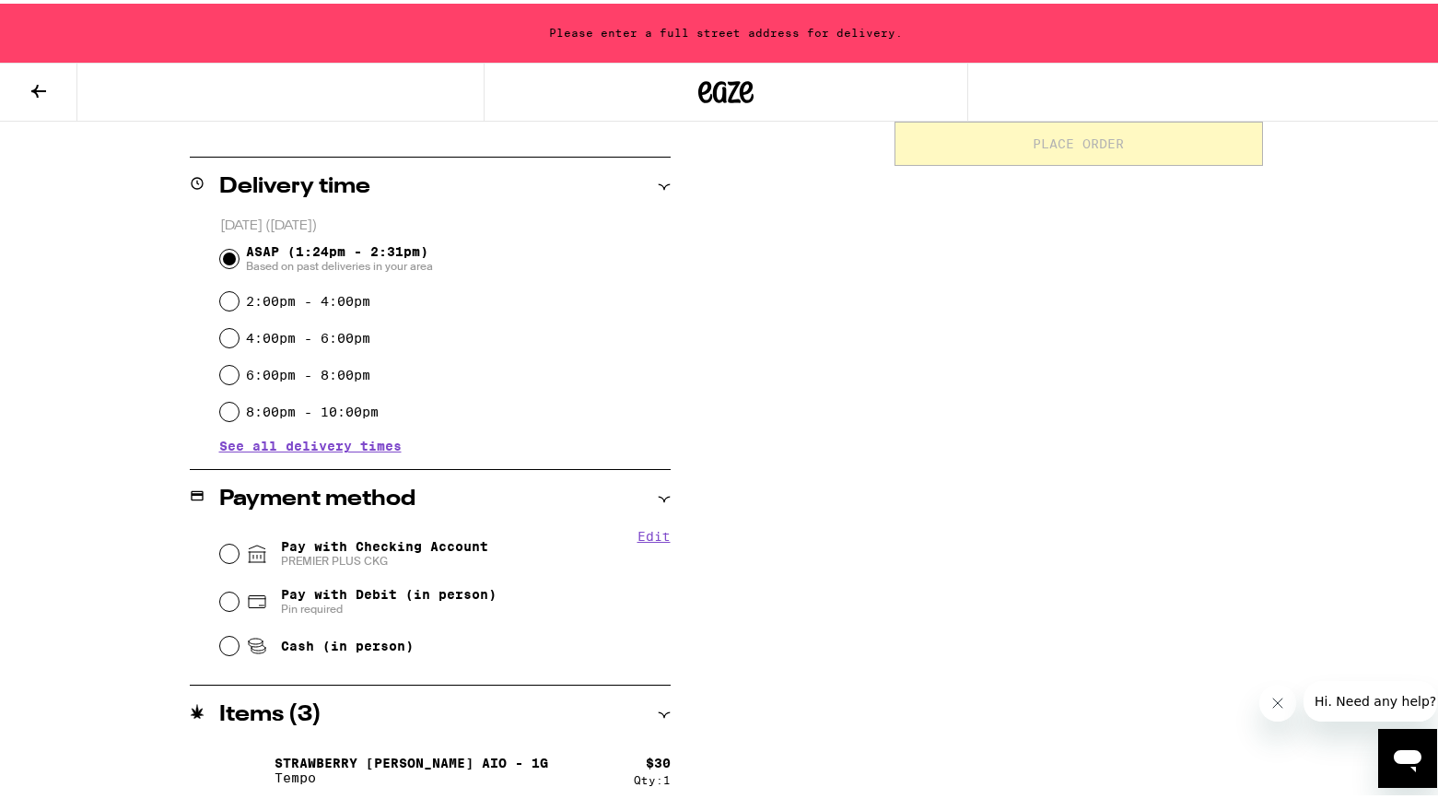
scroll to position [426, 0]
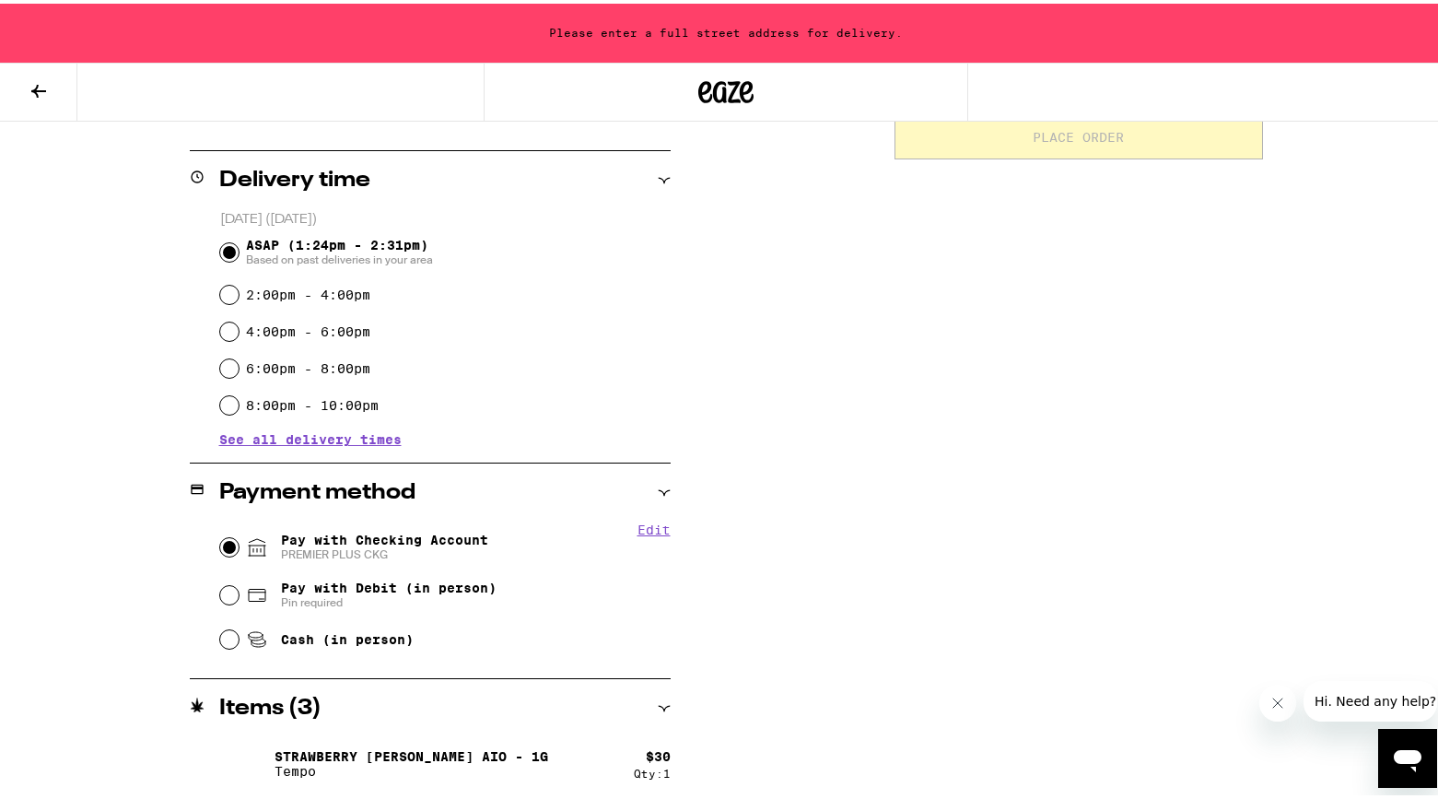
click at [225, 542] on input "Pay with Checking Account PREMIER PLUS CKG" at bounding box center [229, 543] width 18 height 18
radio input "true"
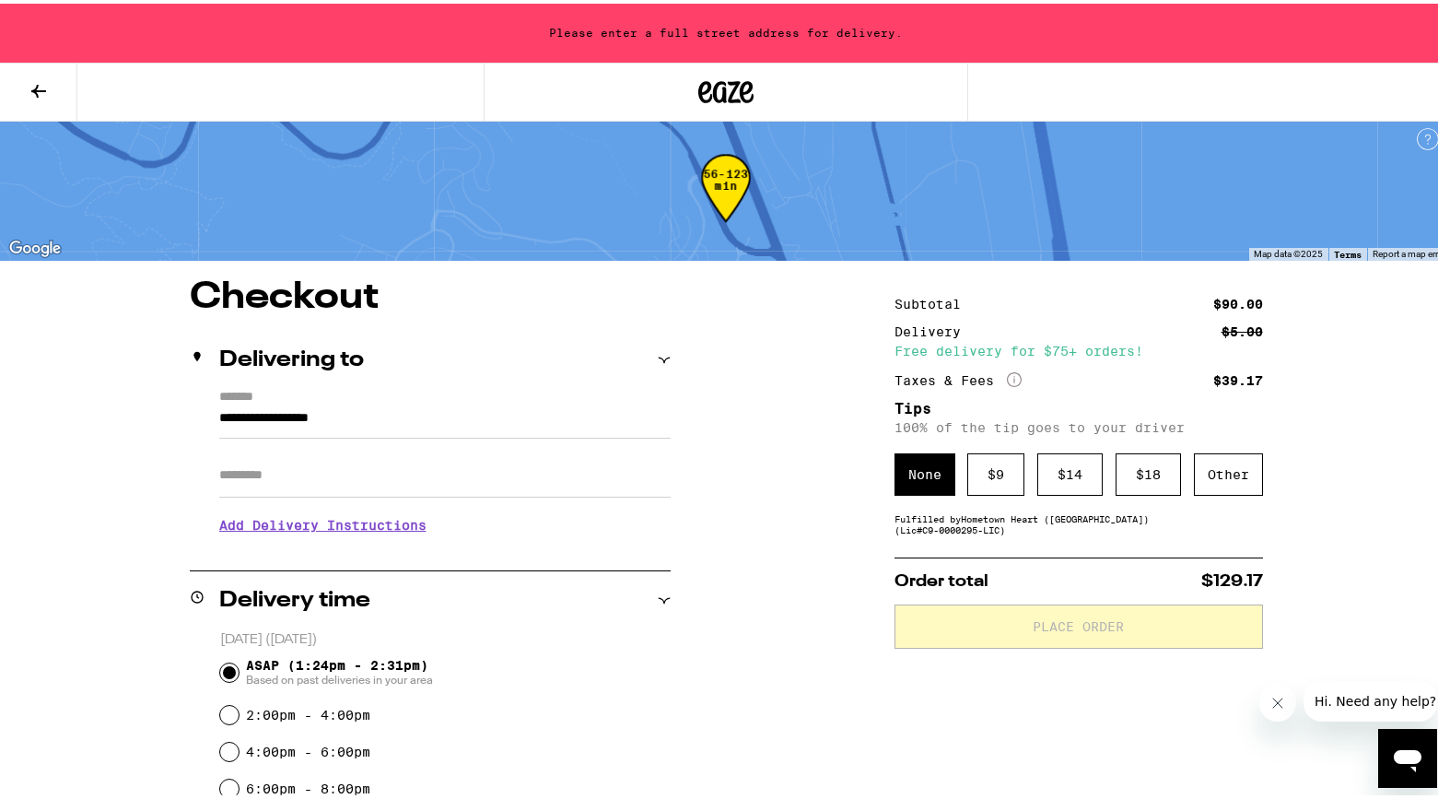
scroll to position [6, 0]
click at [379, 416] on input "**********" at bounding box center [444, 419] width 451 height 31
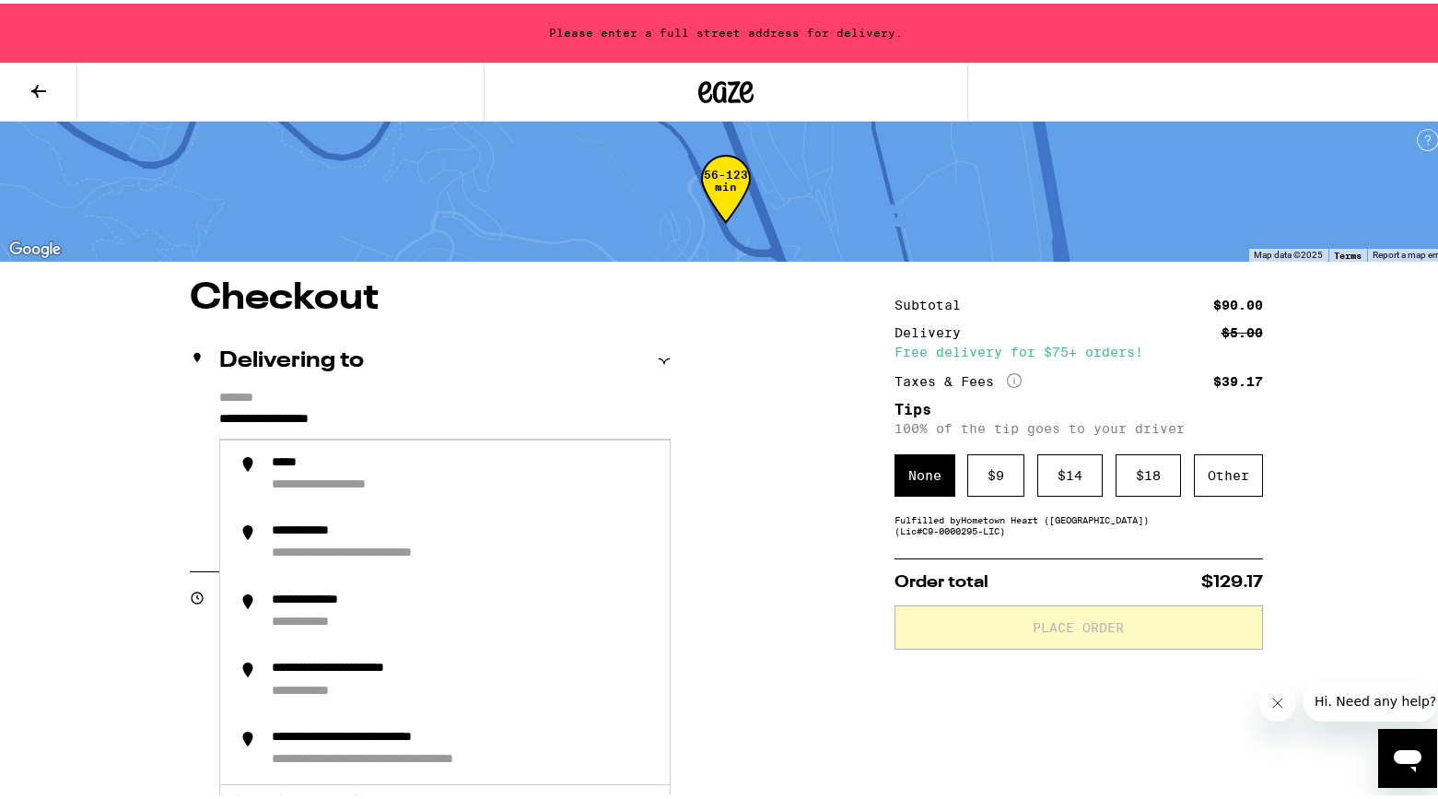
click at [219, 414] on input "**********" at bounding box center [444, 419] width 451 height 31
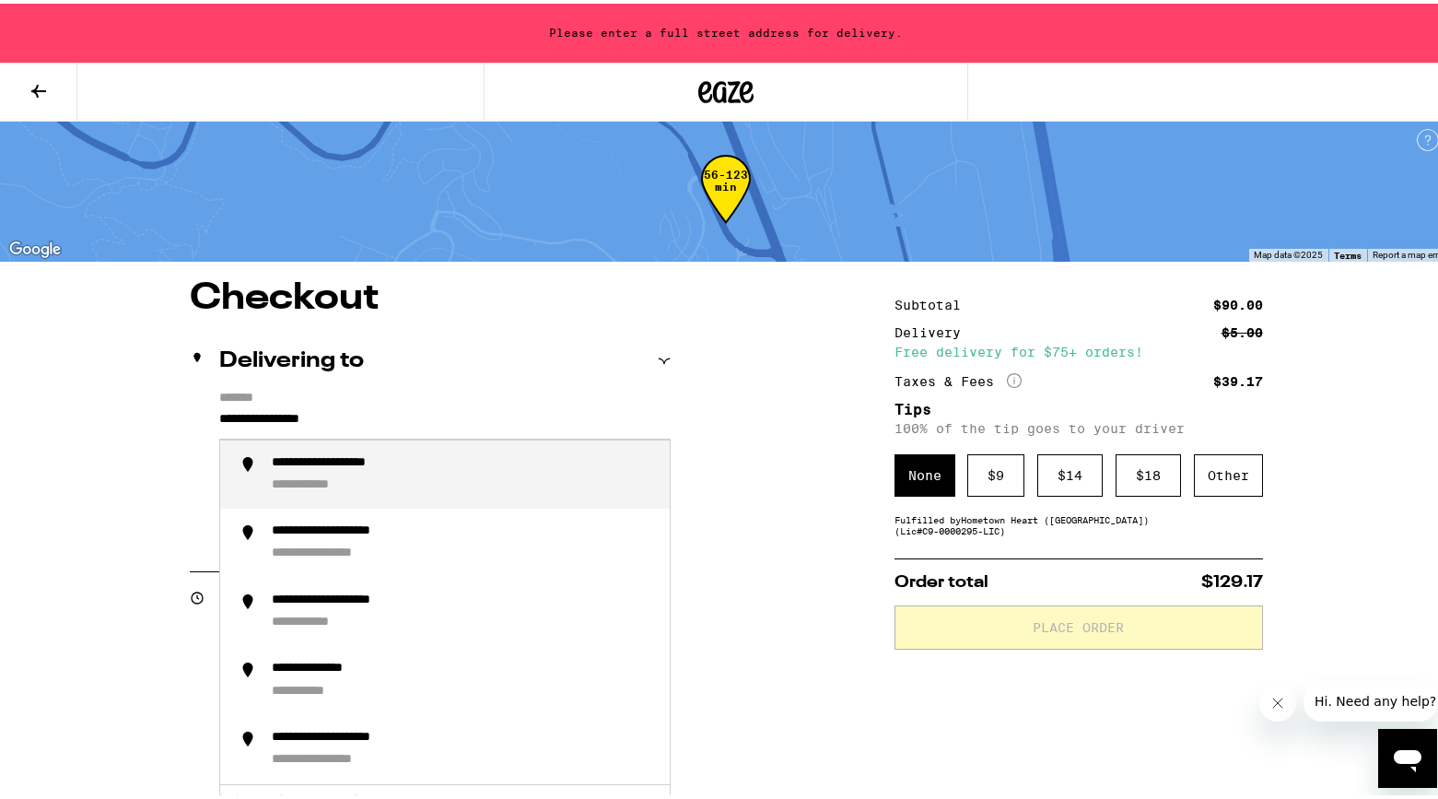
click at [279, 473] on div "**********" at bounding box center [463, 471] width 383 height 40
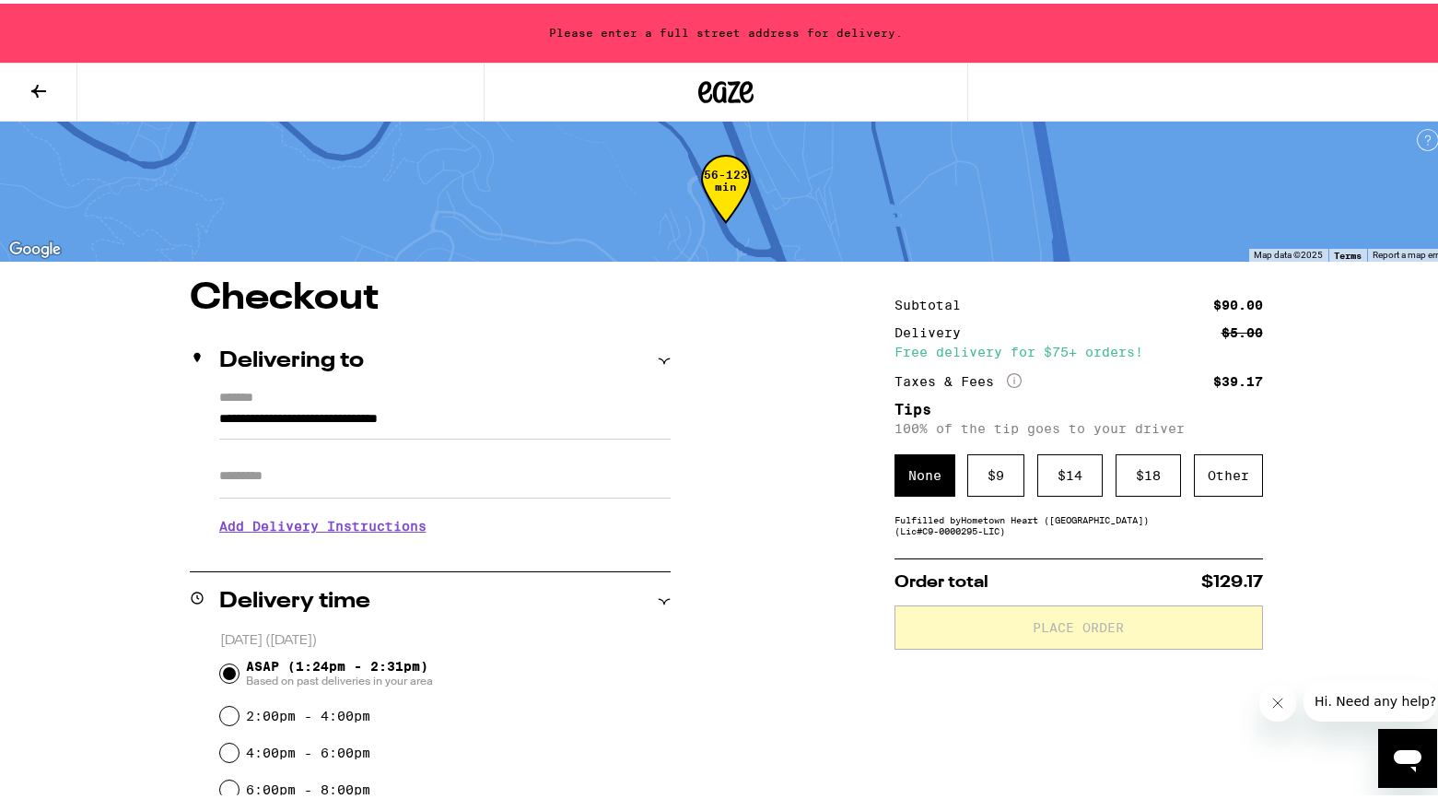
type input "**********"
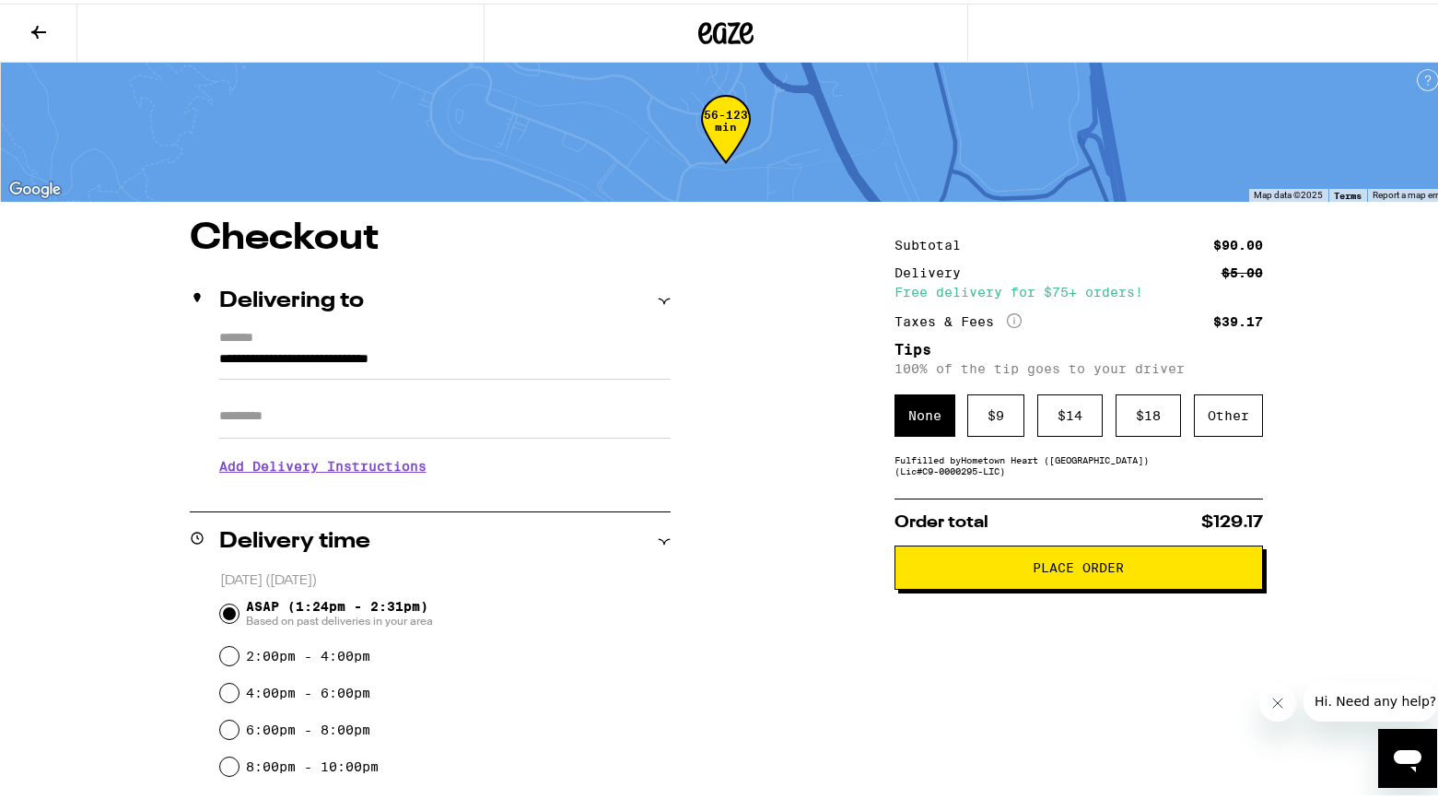
scroll to position [3, 0]
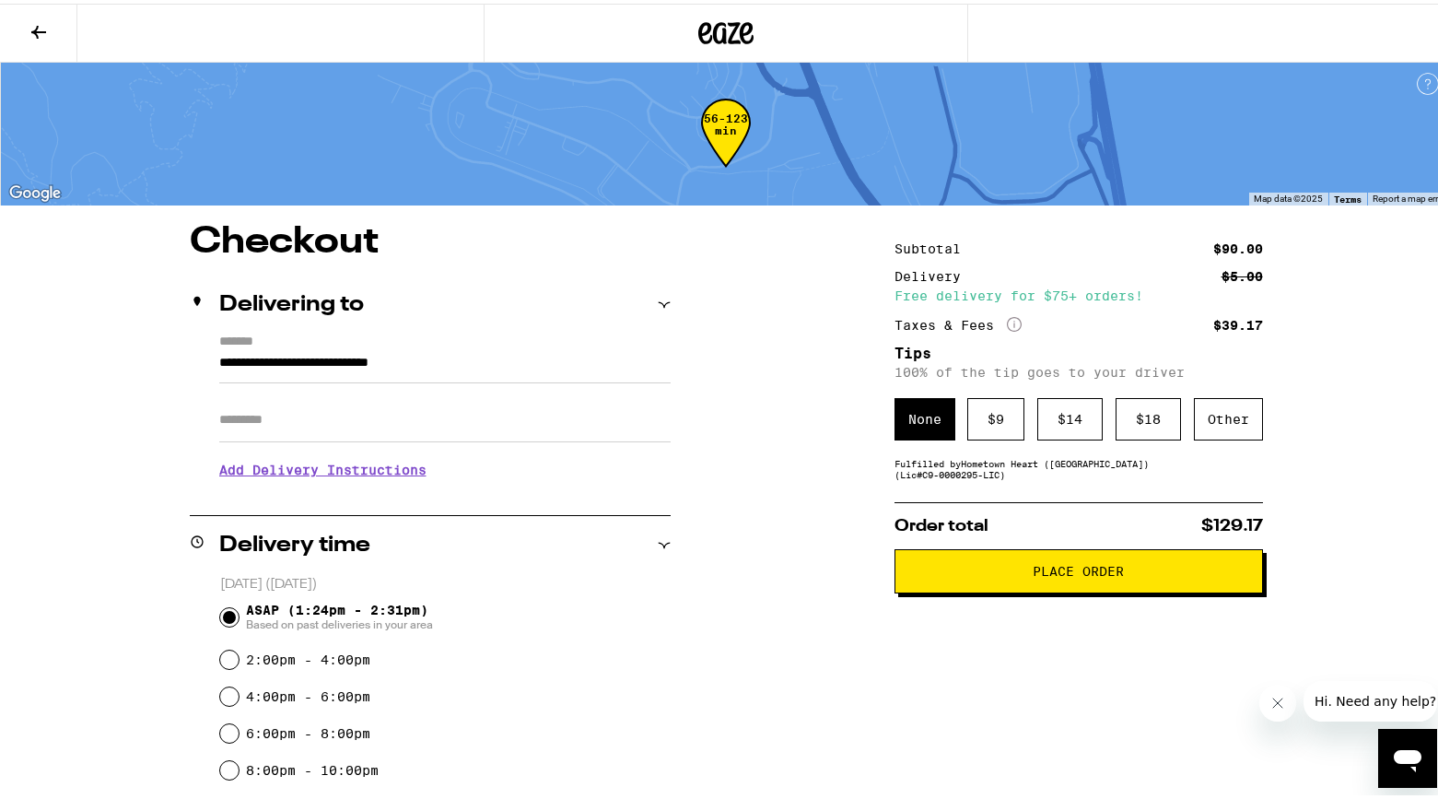
click at [1009, 321] on icon "More Info" at bounding box center [1014, 320] width 15 height 15
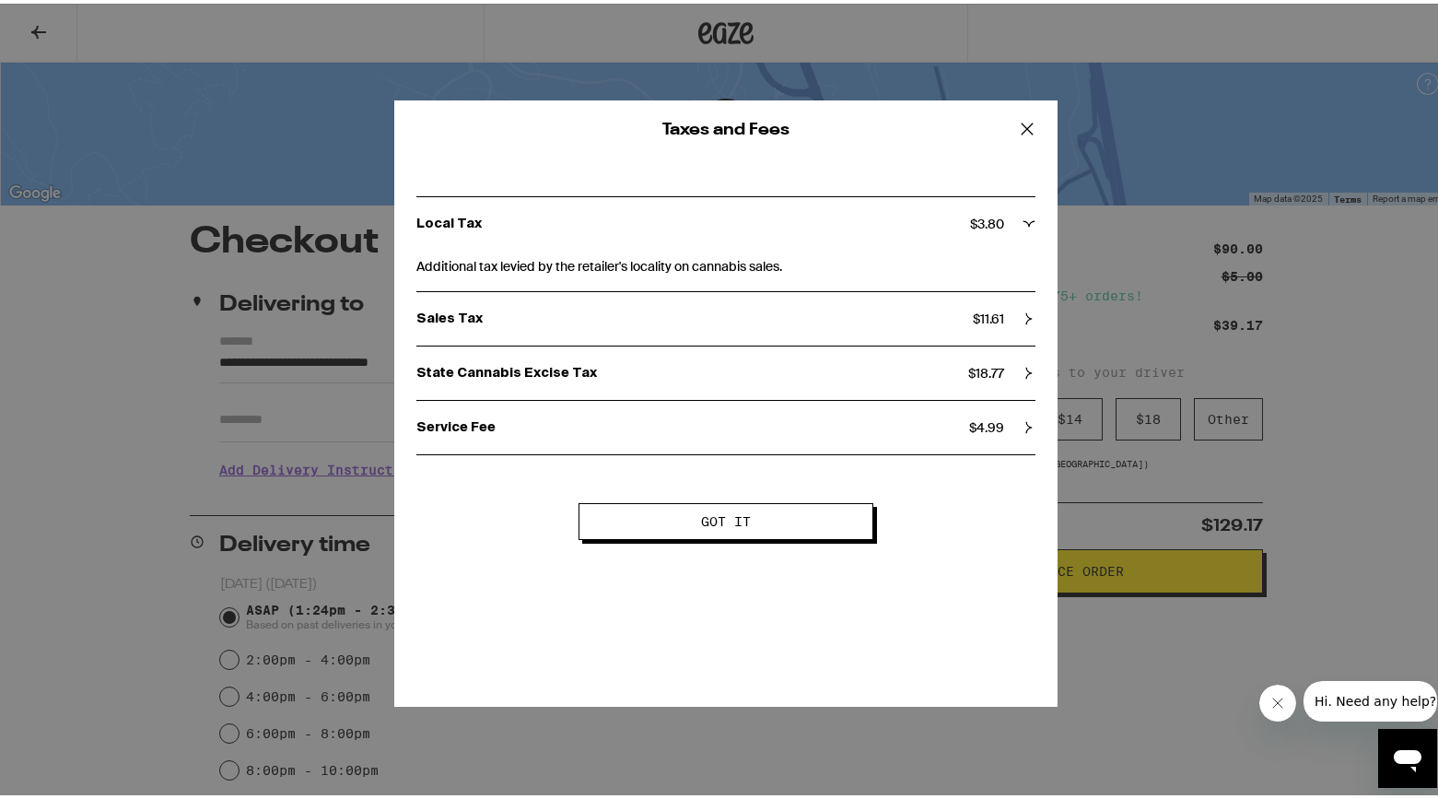
click at [1021, 123] on icon at bounding box center [1026, 124] width 11 height 11
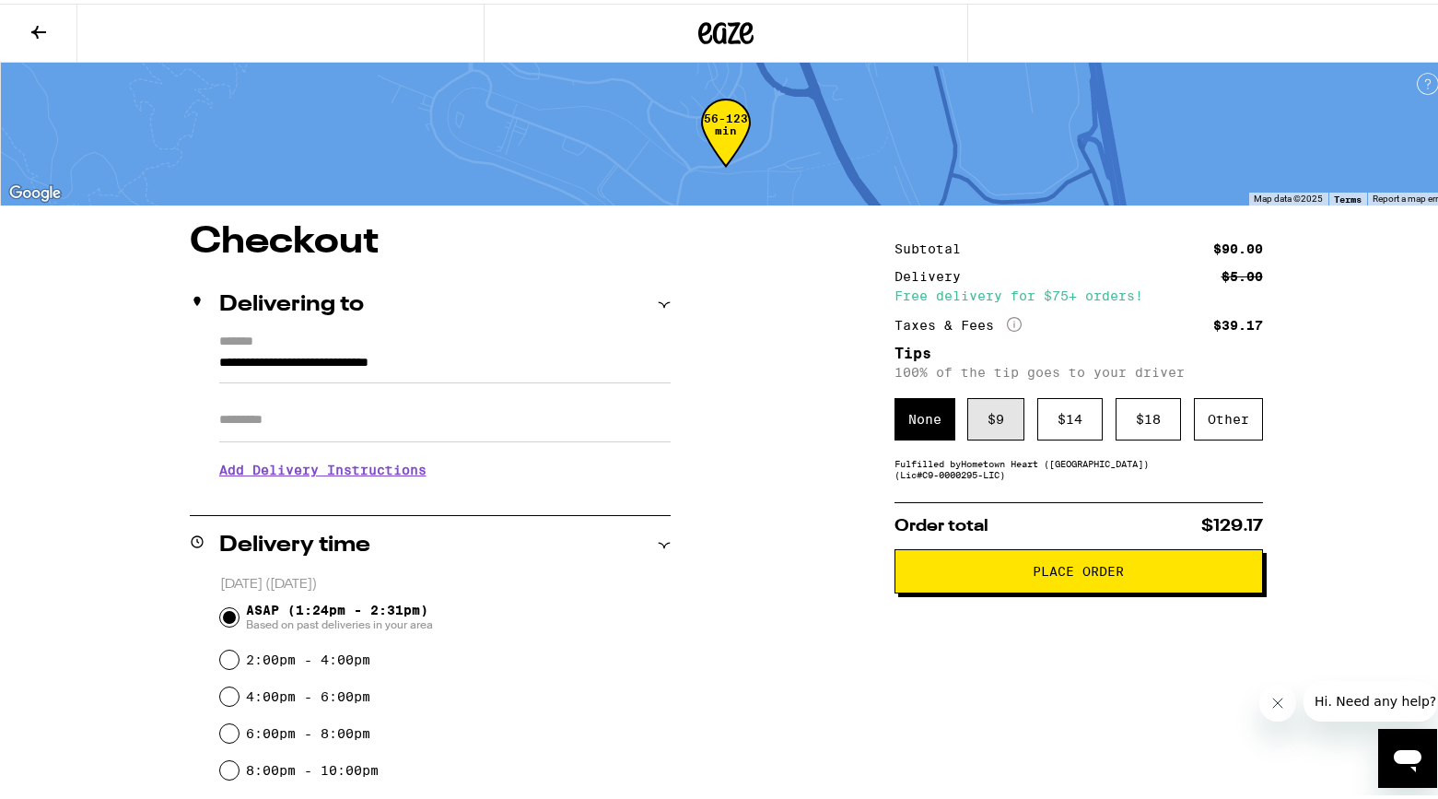
click at [988, 419] on div "$ 9" at bounding box center [995, 415] width 57 height 42
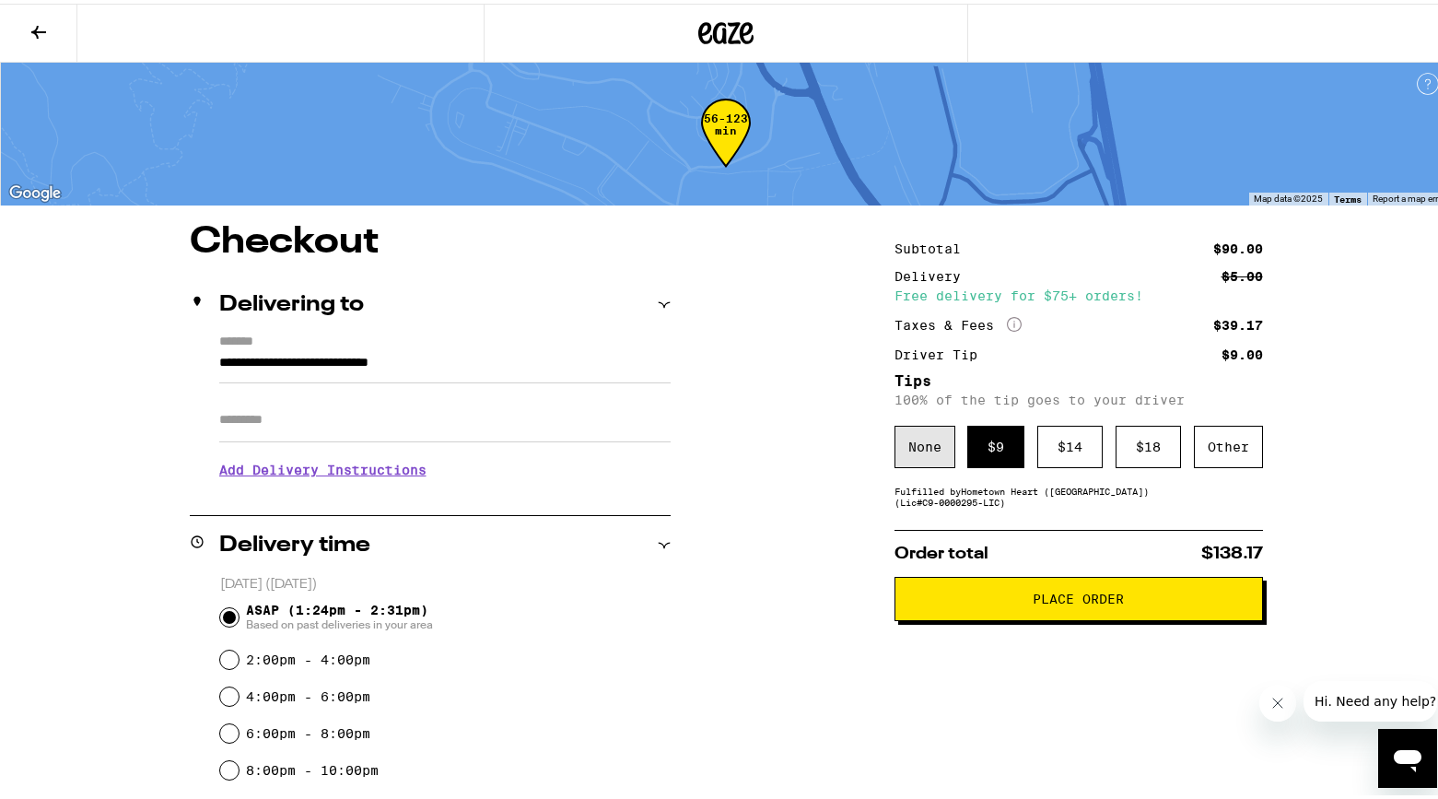
click at [927, 449] on div "None" at bounding box center [924, 443] width 61 height 42
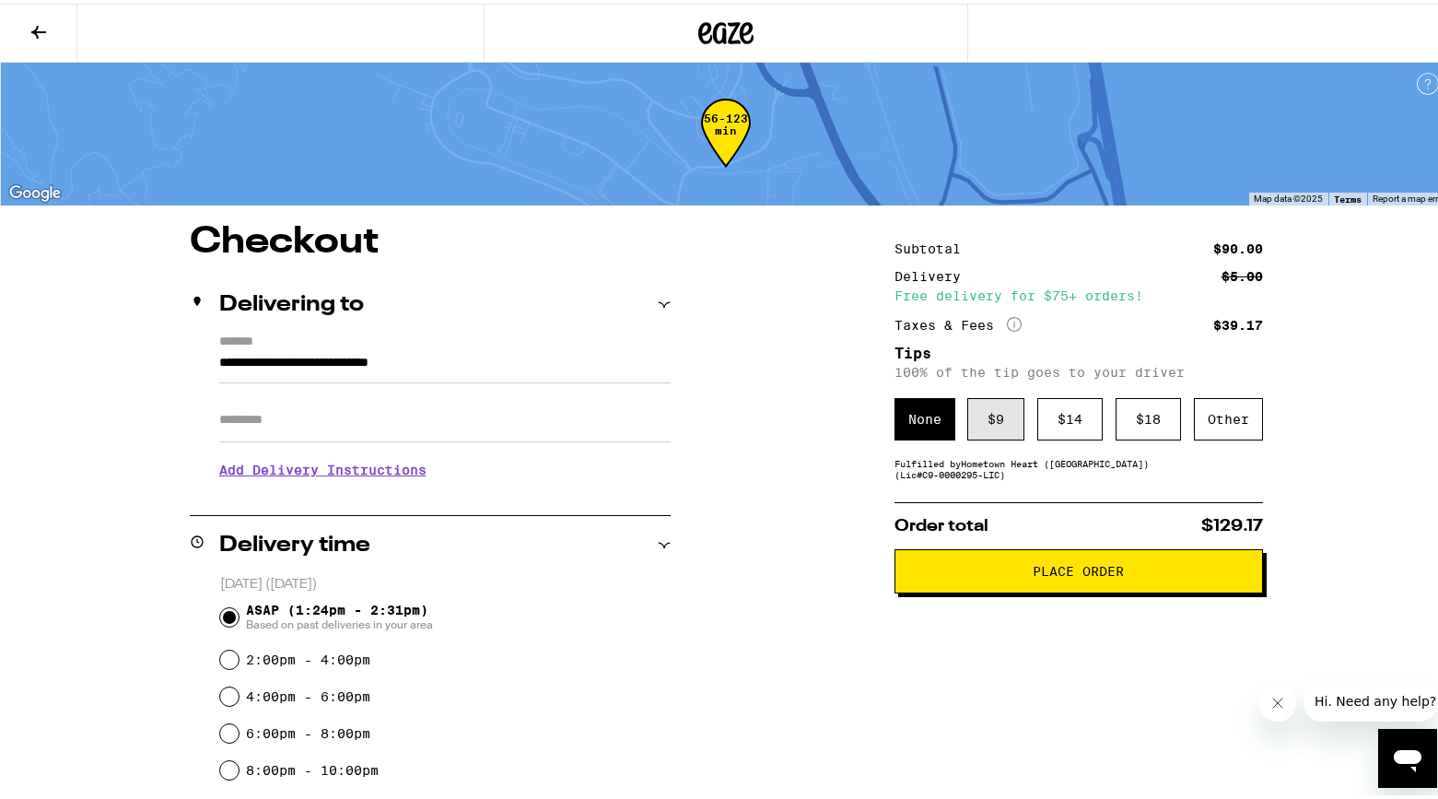
click at [991, 417] on div "$ 9" at bounding box center [995, 415] width 57 height 42
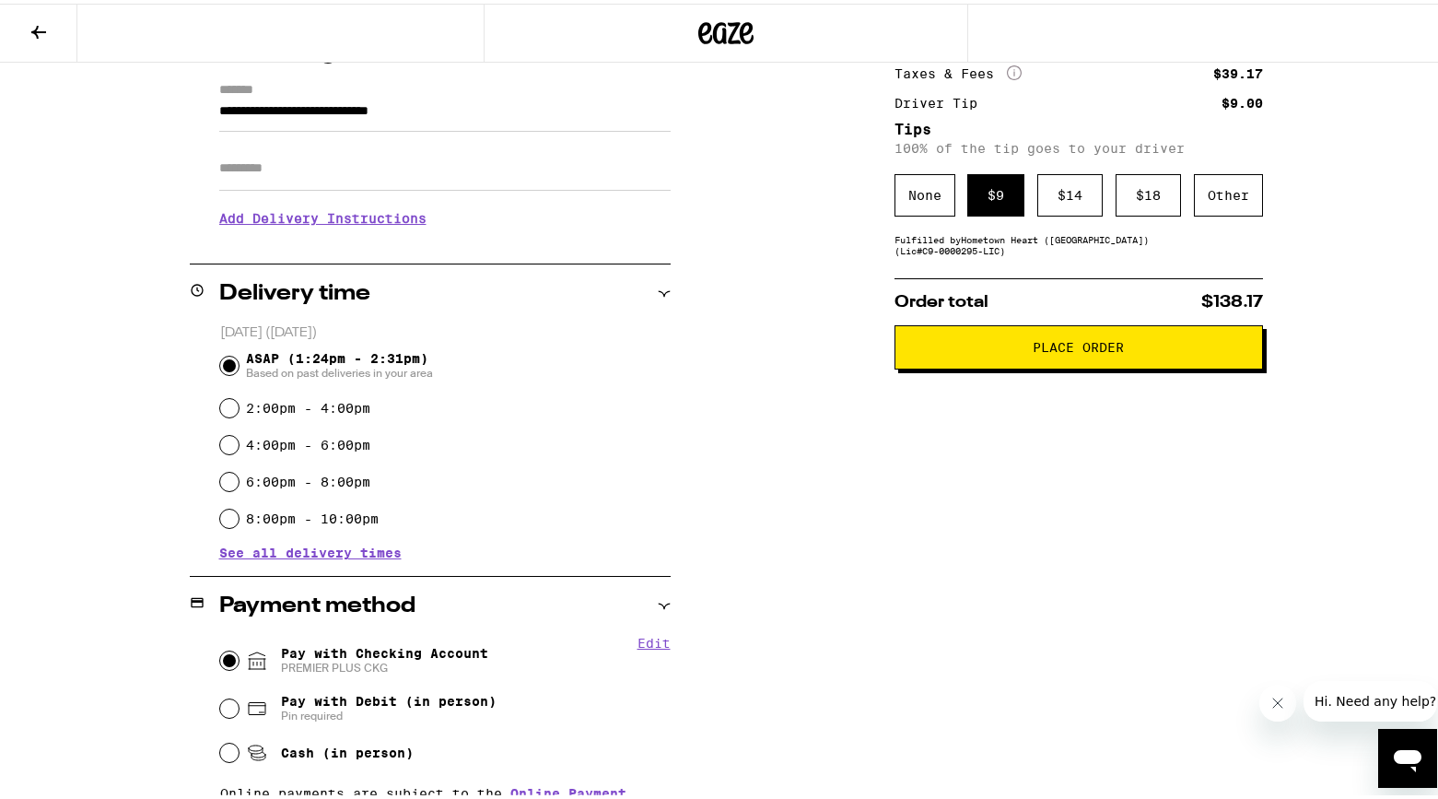
scroll to position [257, 0]
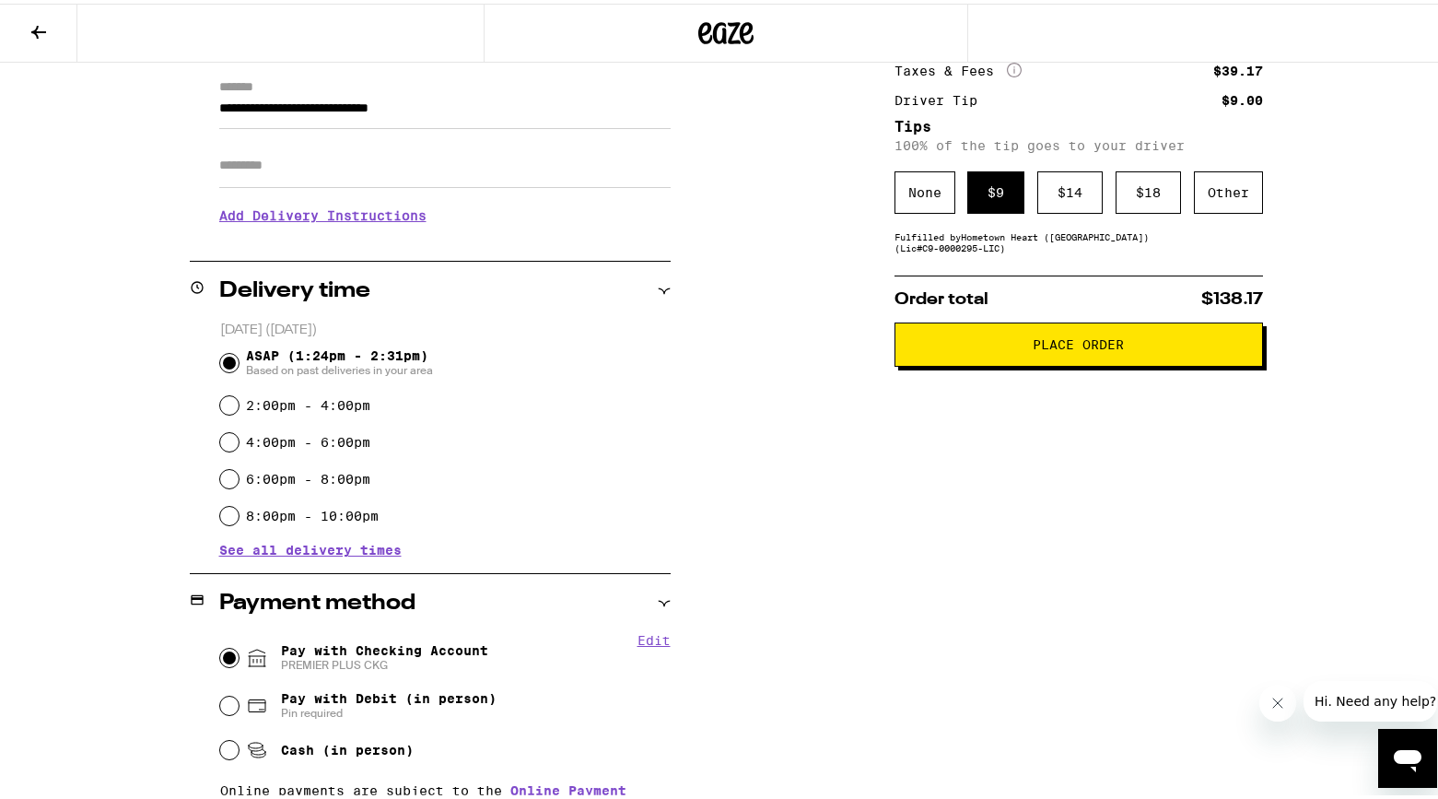
click at [1078, 347] on span "Place Order" at bounding box center [1077, 340] width 91 height 13
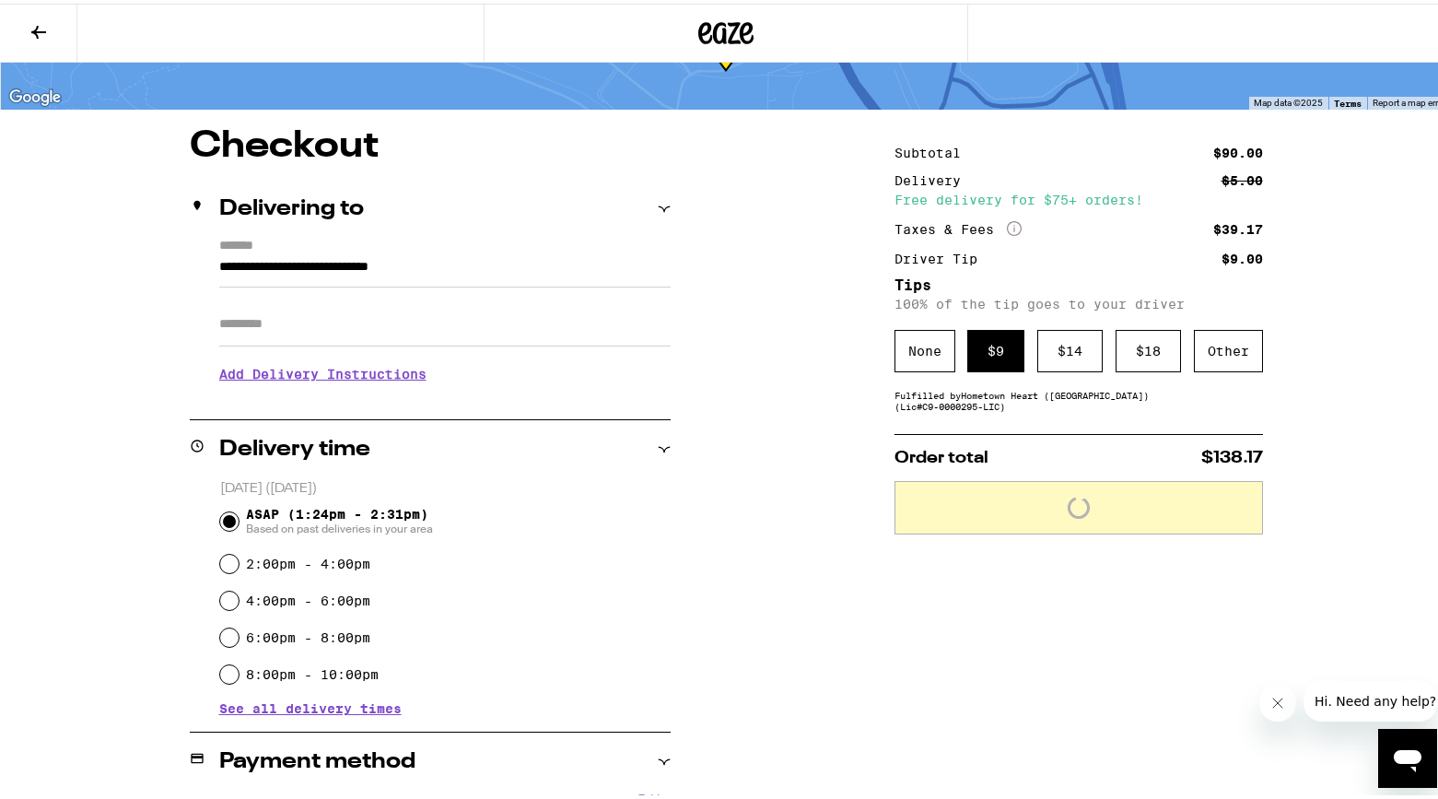
scroll to position [0, 0]
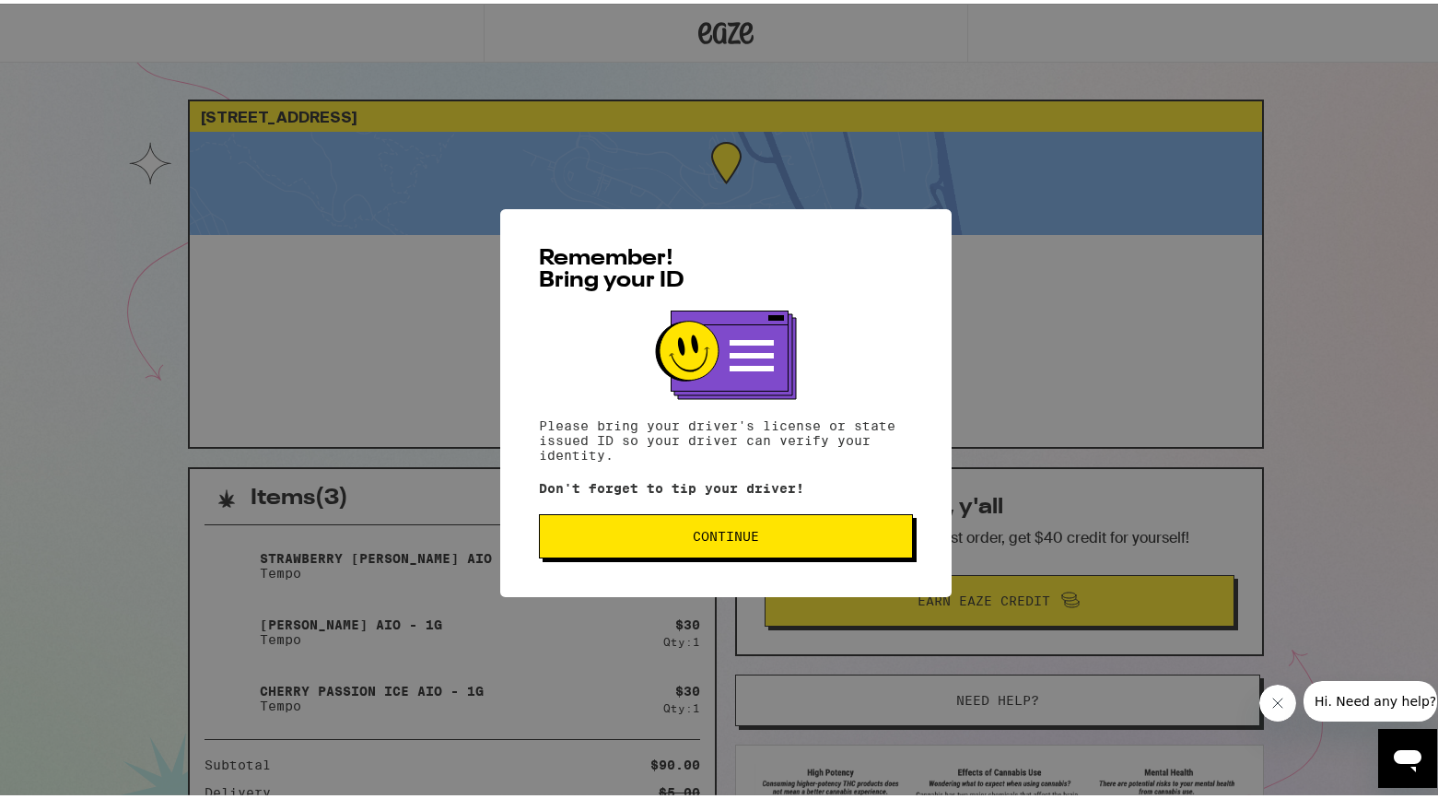
click at [738, 535] on span "Continue" at bounding box center [726, 532] width 66 height 13
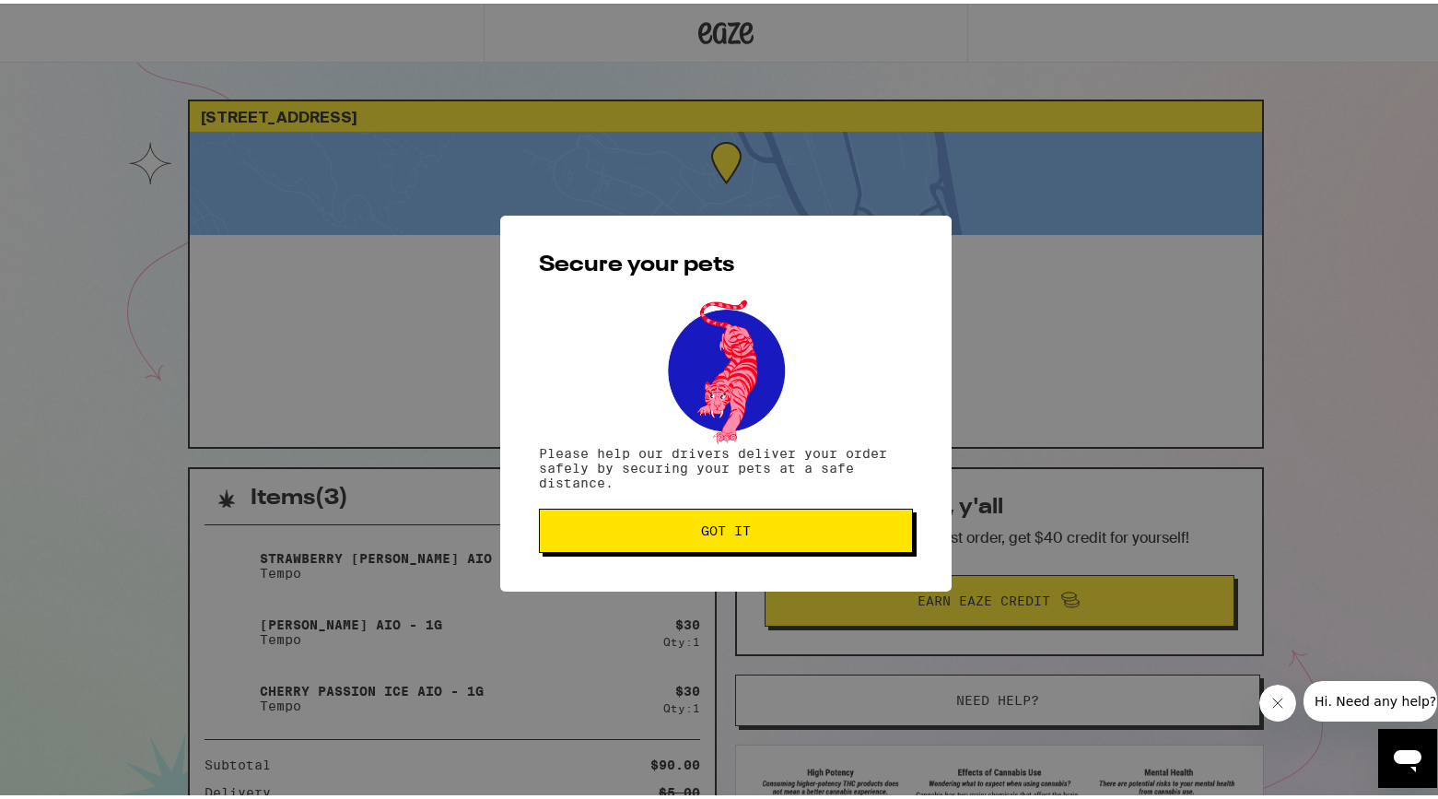
click at [738, 533] on span "Got it" at bounding box center [726, 526] width 50 height 13
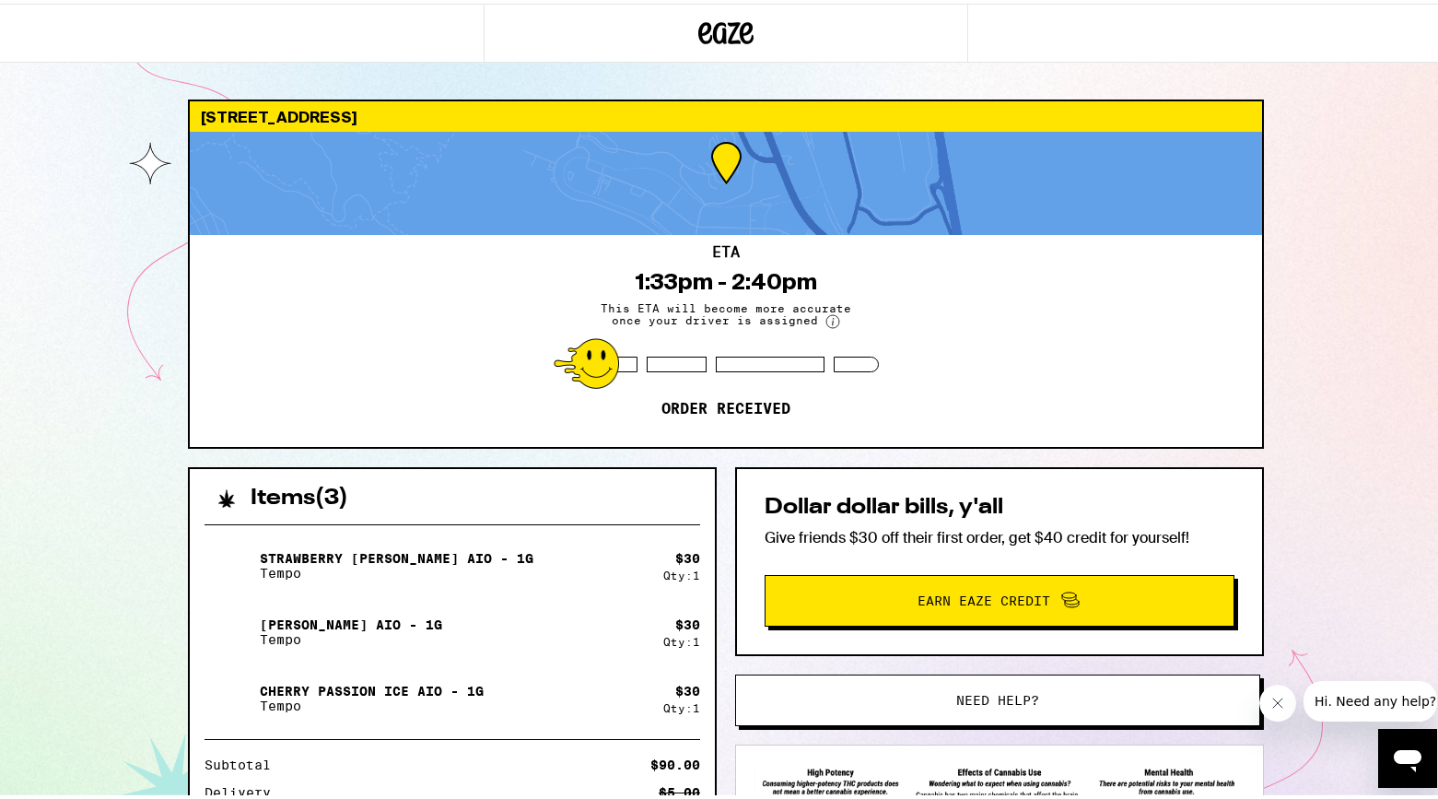
scroll to position [220, 0]
